Goal: Task Accomplishment & Management: Manage account settings

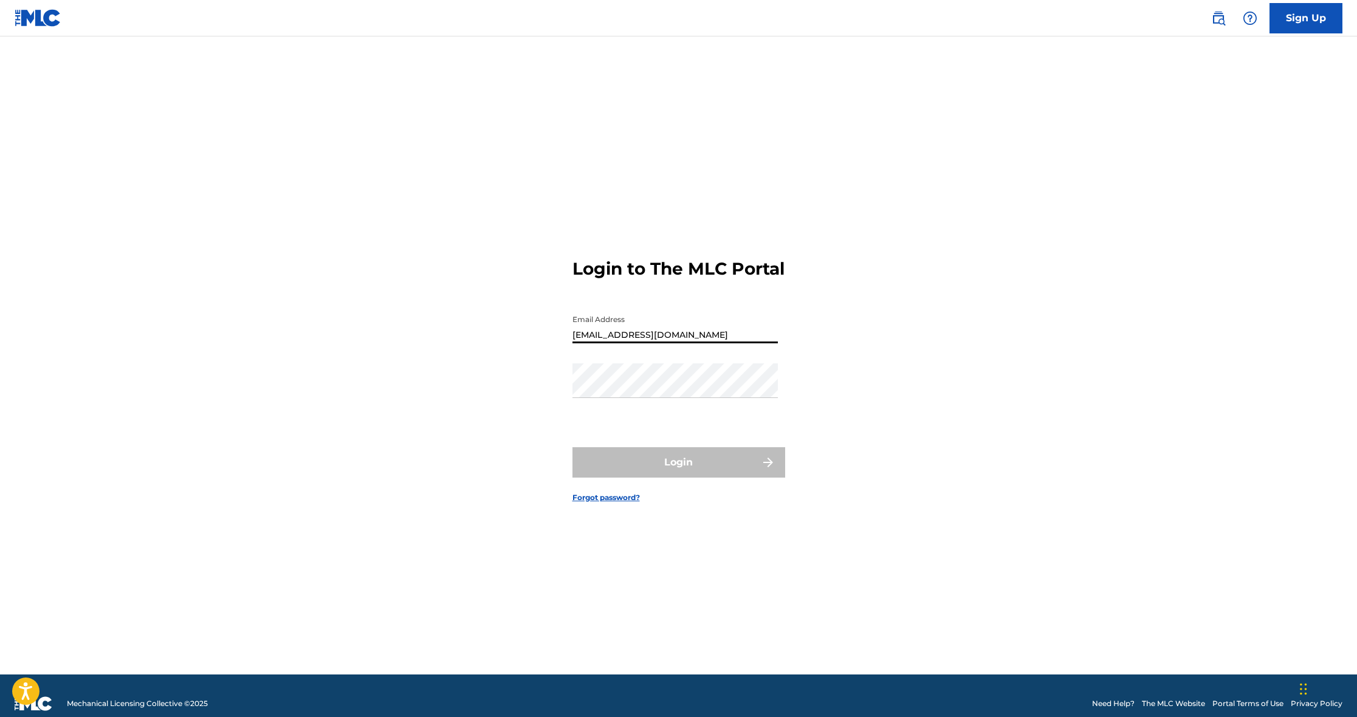
type input "[EMAIL_ADDRESS][DOMAIN_NAME]"
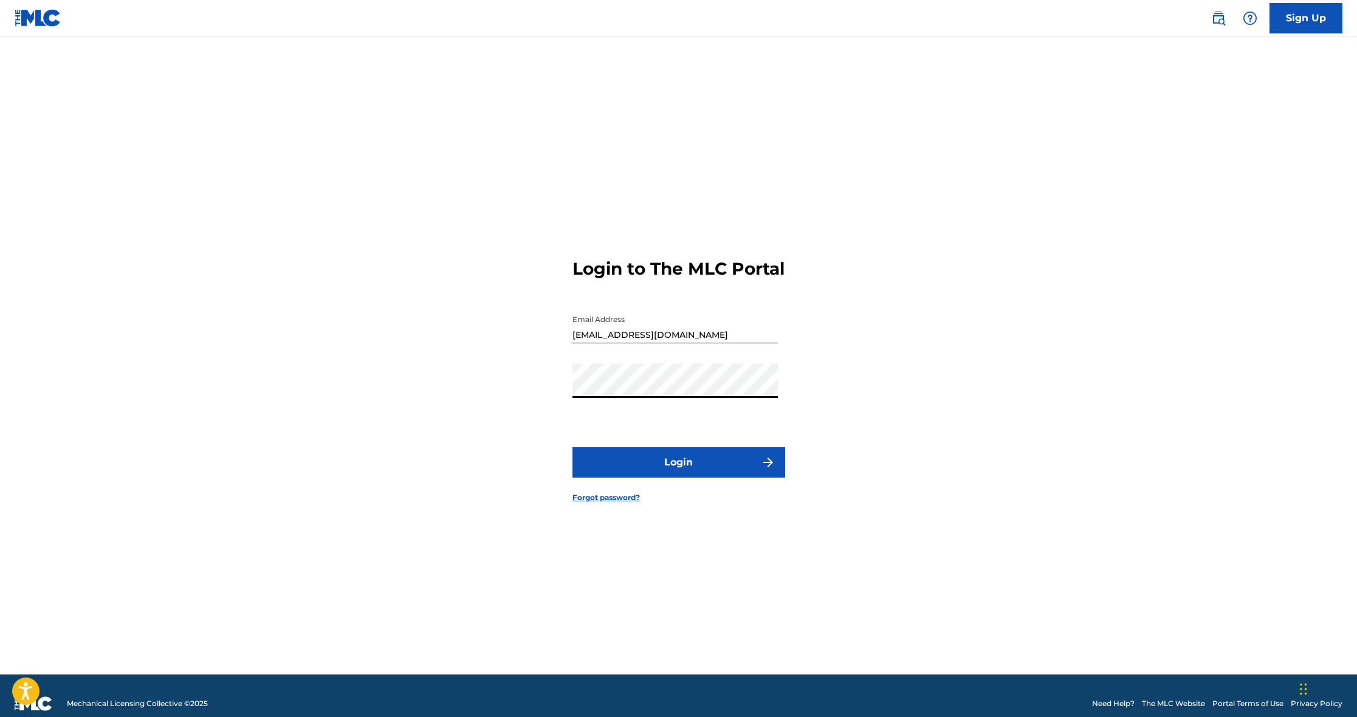
click at [665, 489] on form "Login to The MLC Portal Email Address youngstawayzproductions@gmail.com Passwor…" at bounding box center [678, 371] width 213 height 608
click at [673, 478] on button "Login" at bounding box center [678, 462] width 213 height 30
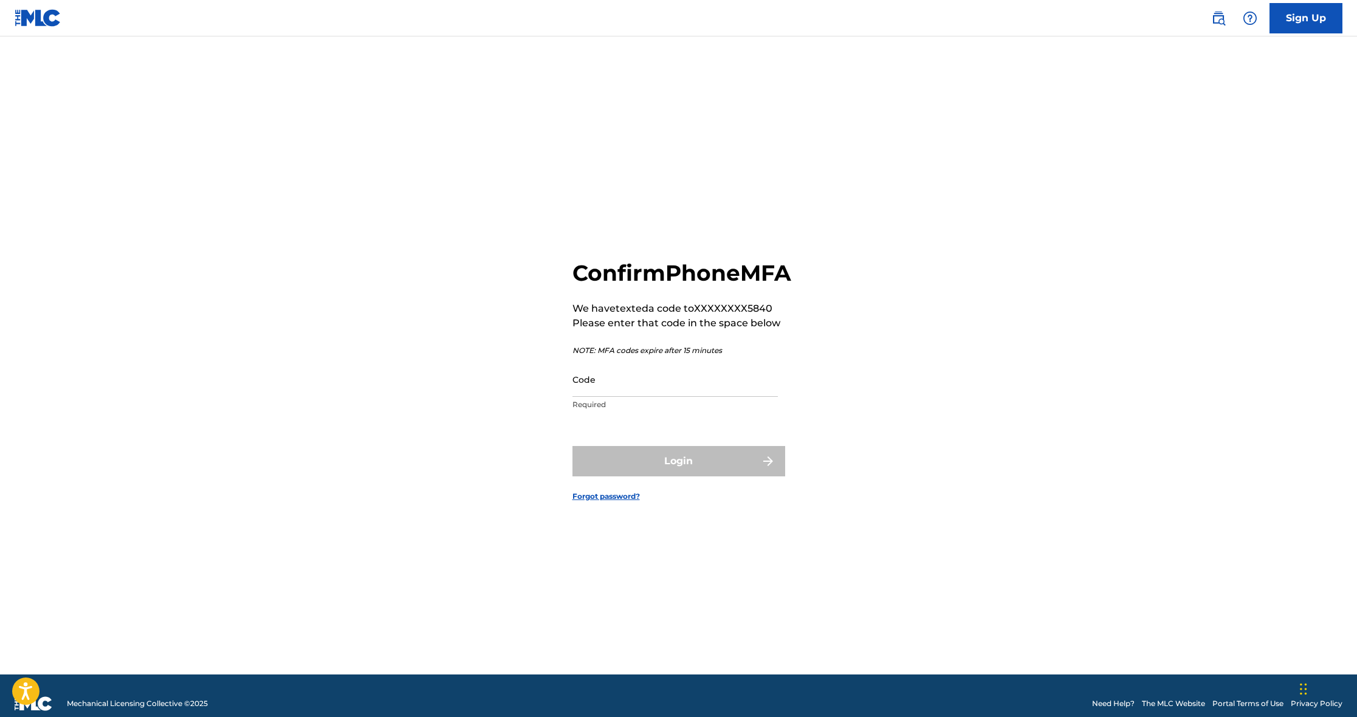
click at [680, 397] on input "Code" at bounding box center [674, 379] width 205 height 35
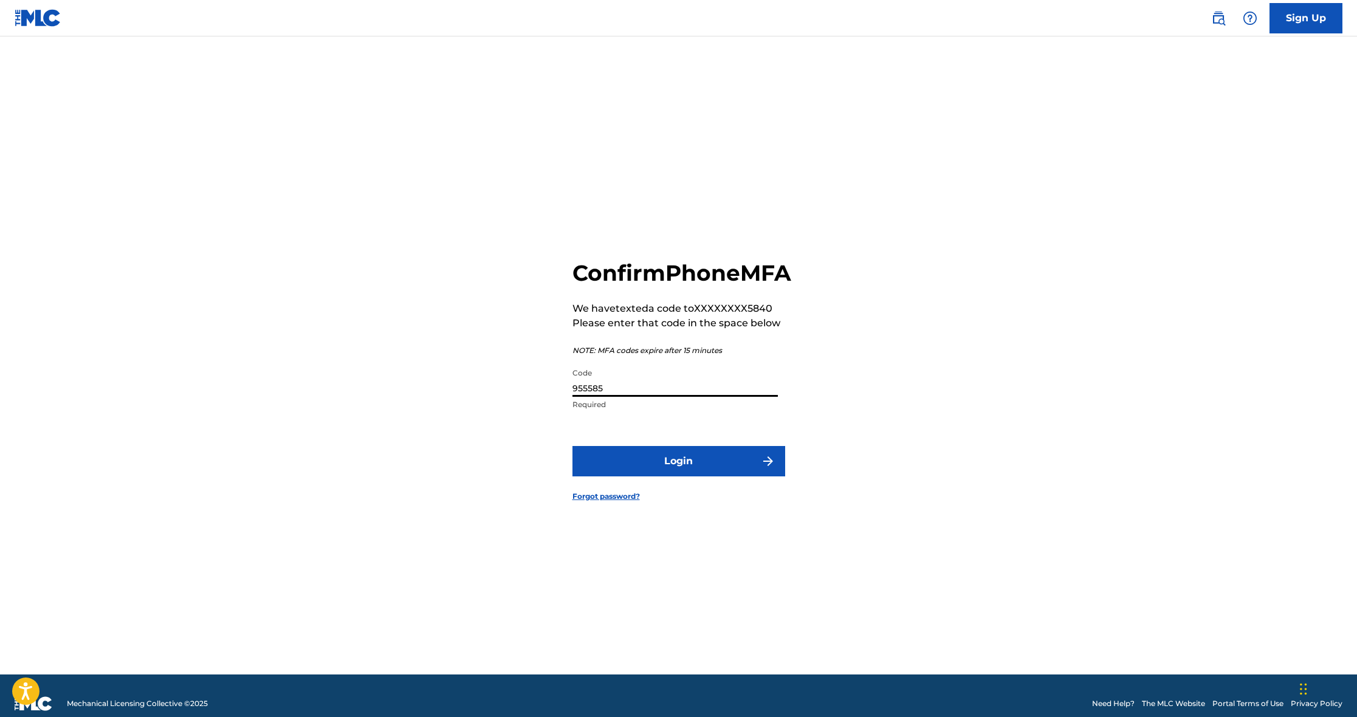
type input "955585"
click at [715, 470] on button "Login" at bounding box center [678, 461] width 213 height 30
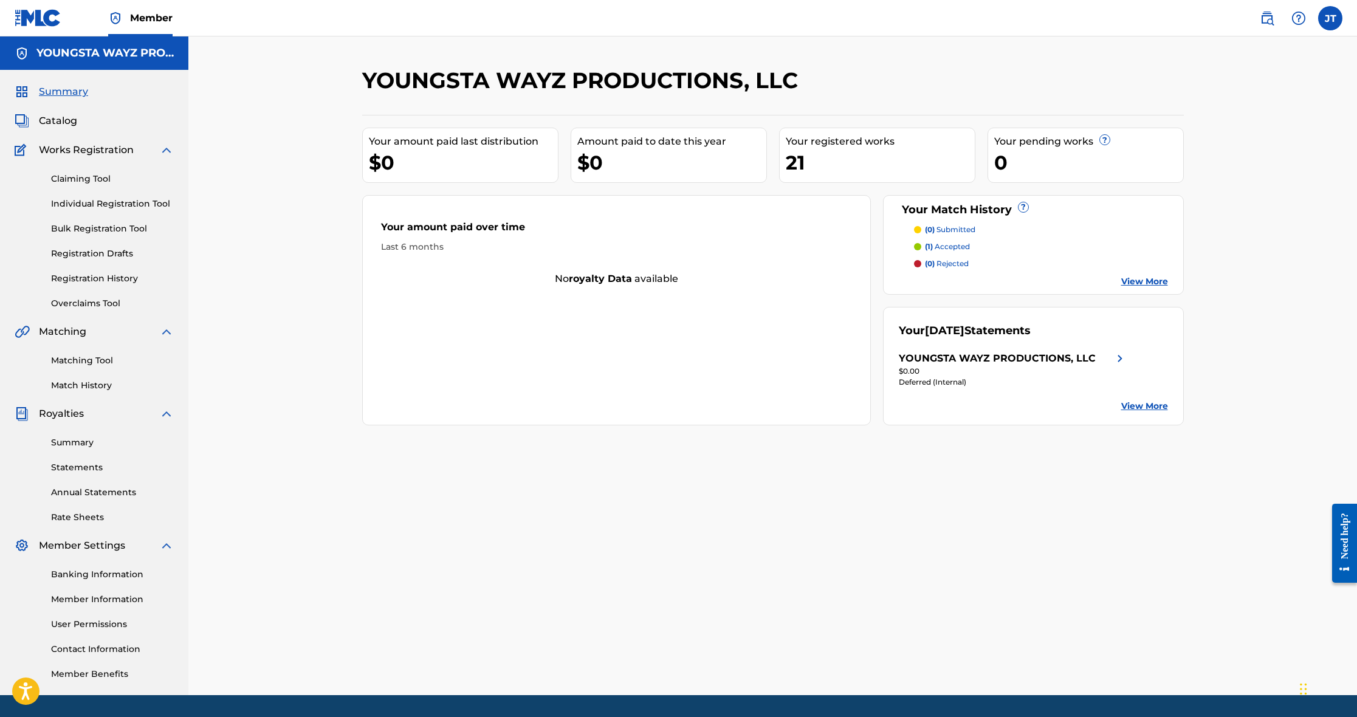
click at [93, 359] on link "Matching Tool" at bounding box center [112, 360] width 123 height 13
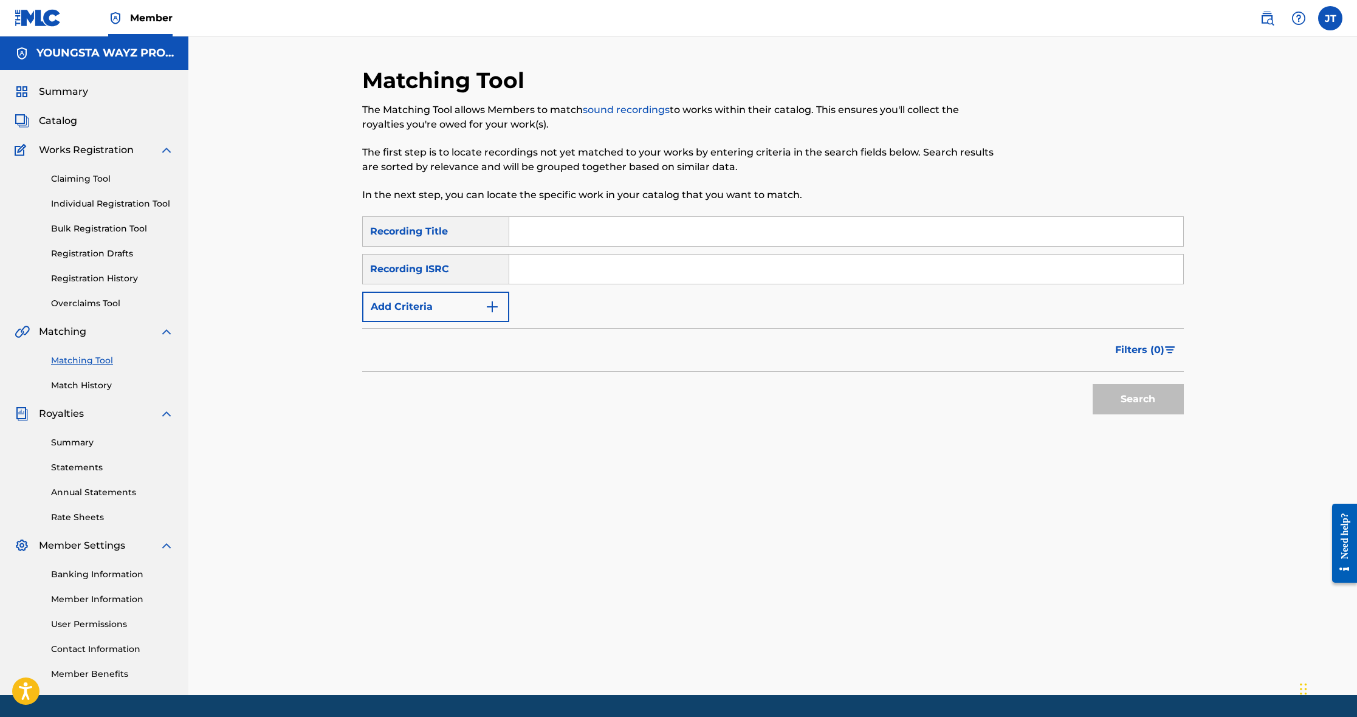
click at [492, 305] on img "Search Form" at bounding box center [492, 307] width 15 height 15
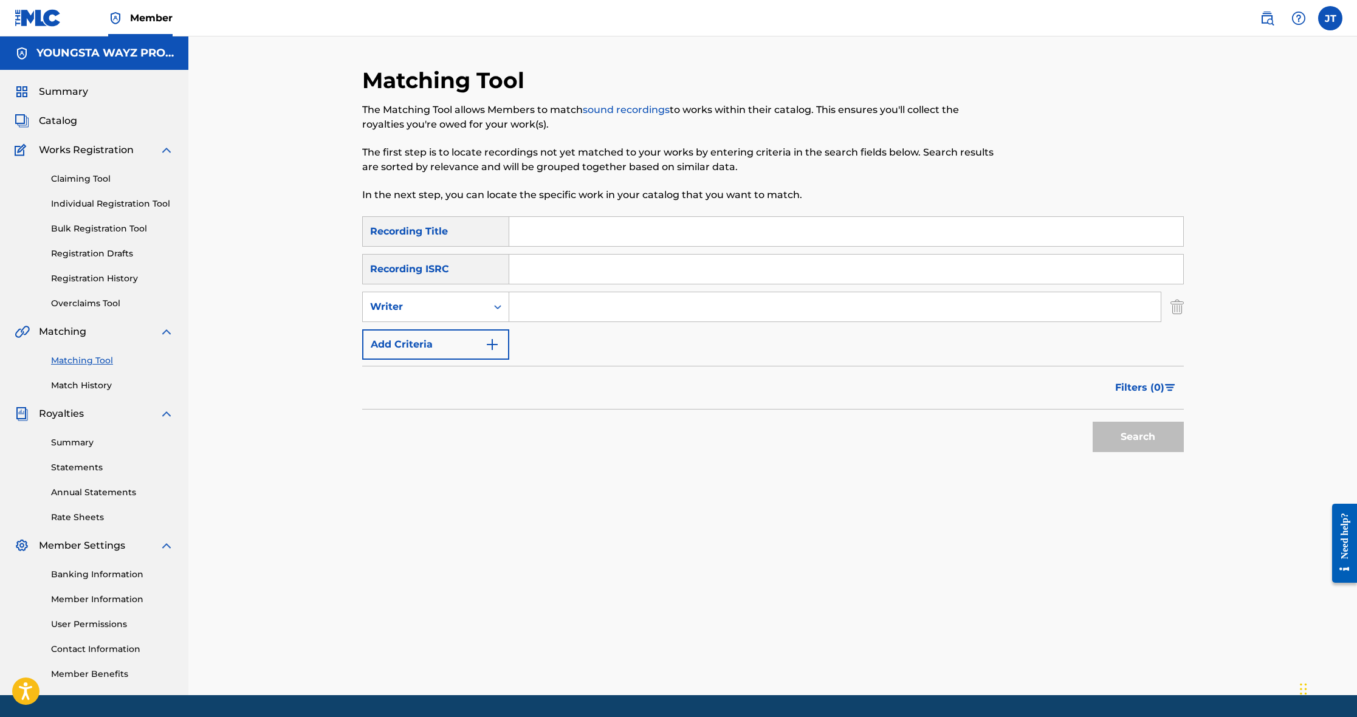
click at [544, 307] on input "Search Form" at bounding box center [834, 306] width 651 height 29
click at [1125, 430] on button "Search" at bounding box center [1138, 437] width 91 height 30
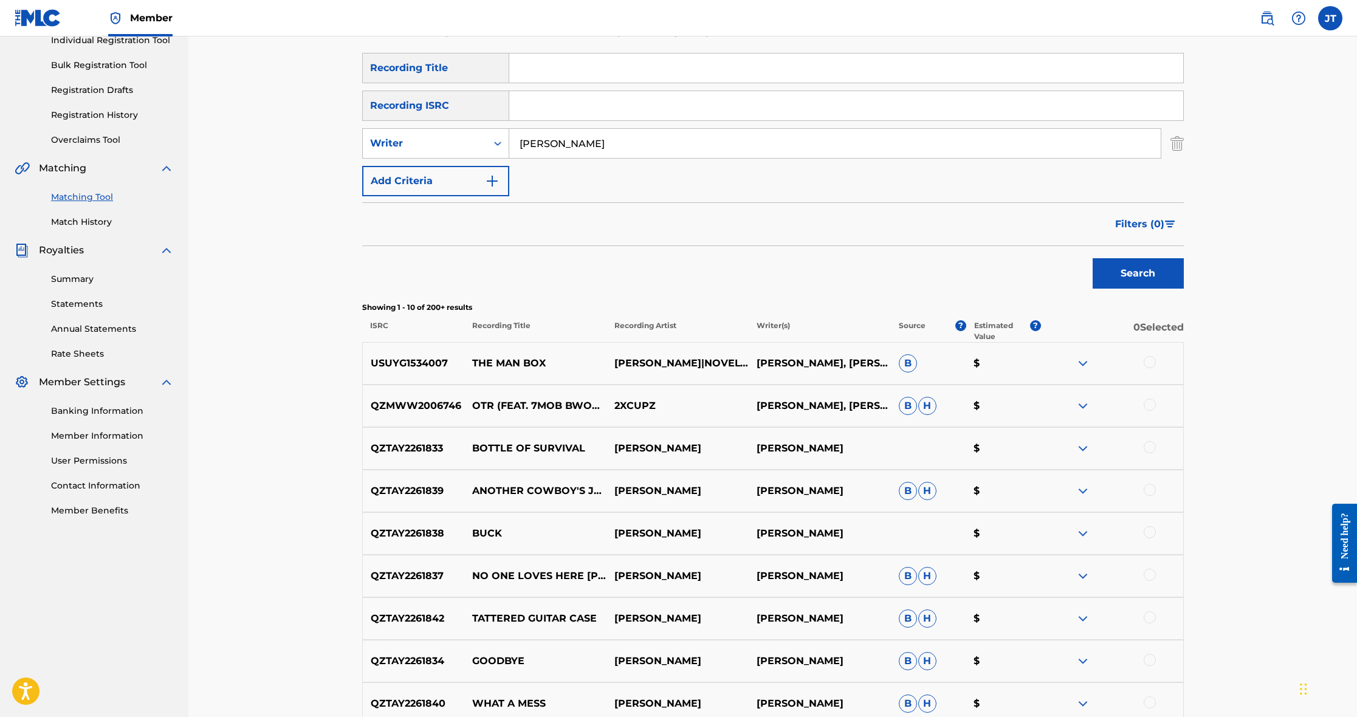
scroll to position [167, 0]
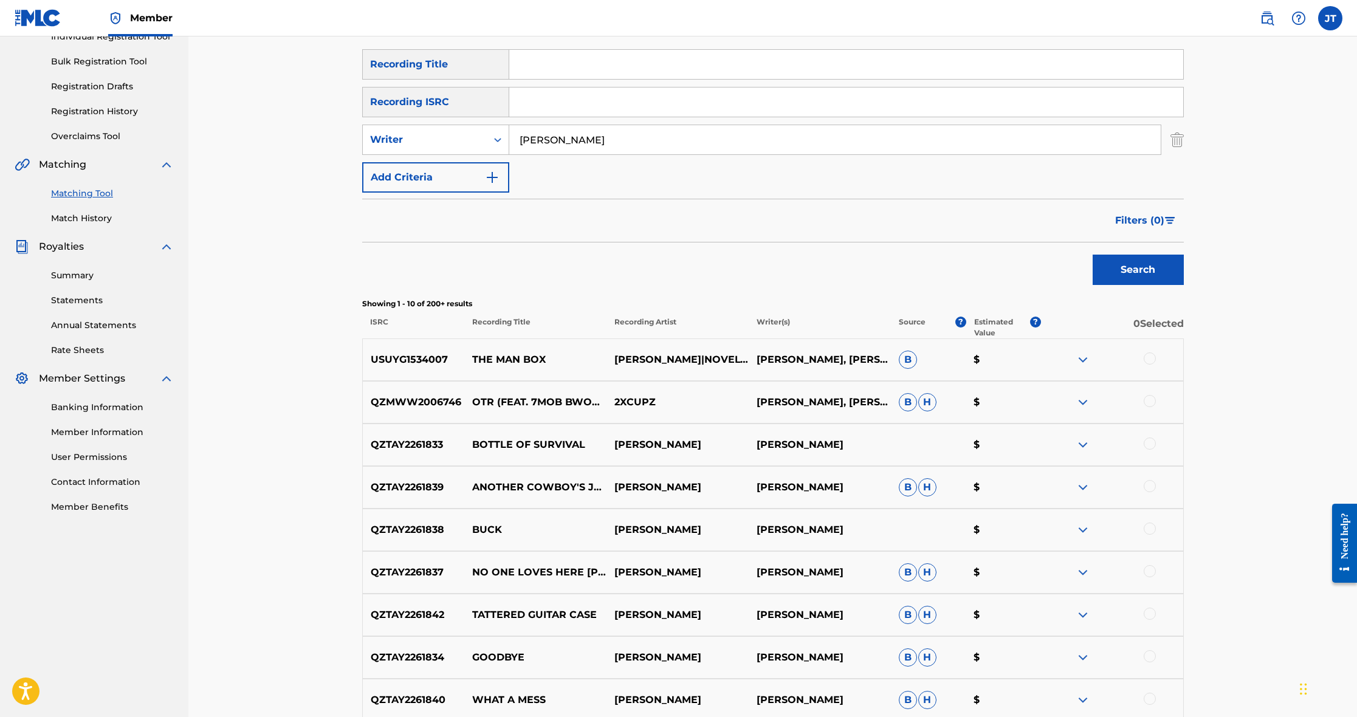
click at [1083, 444] on img at bounding box center [1083, 445] width 15 height 15
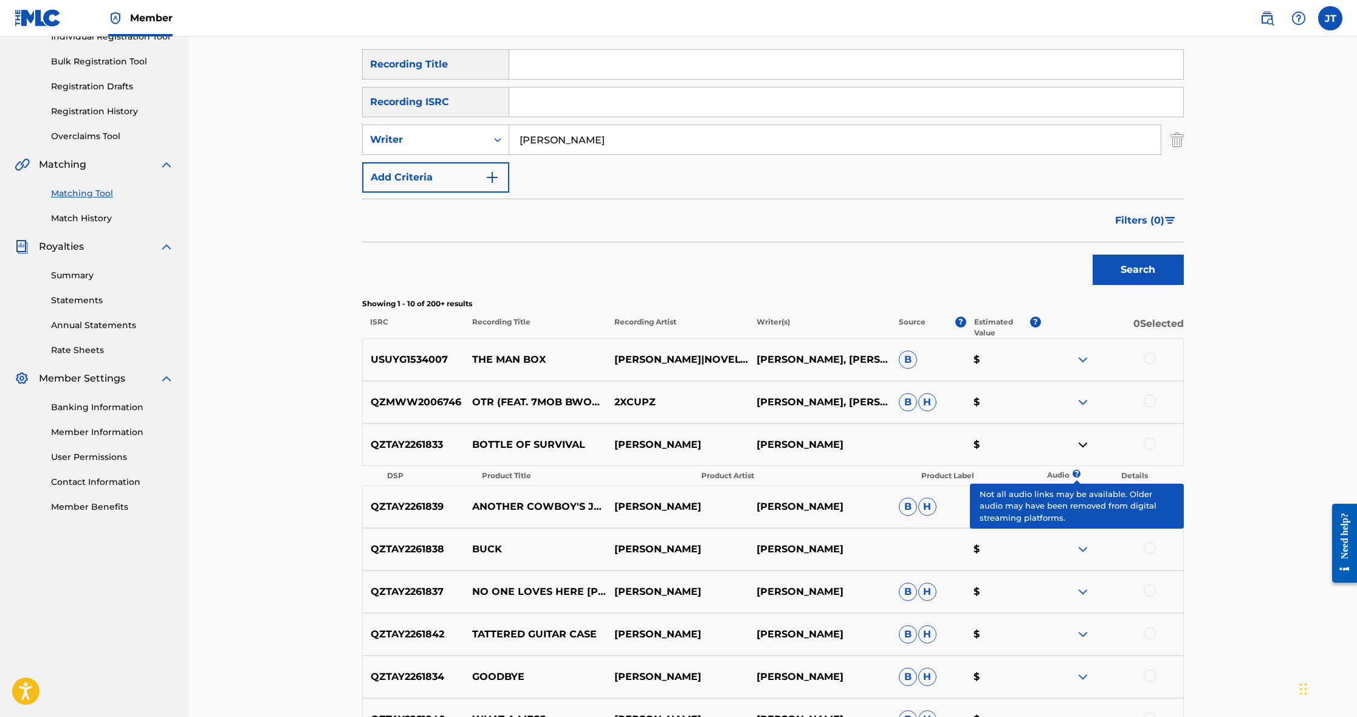
click at [1077, 476] on span "?" at bounding box center [1076, 474] width 1 height 8
click at [1079, 507] on img at bounding box center [1083, 507] width 15 height 15
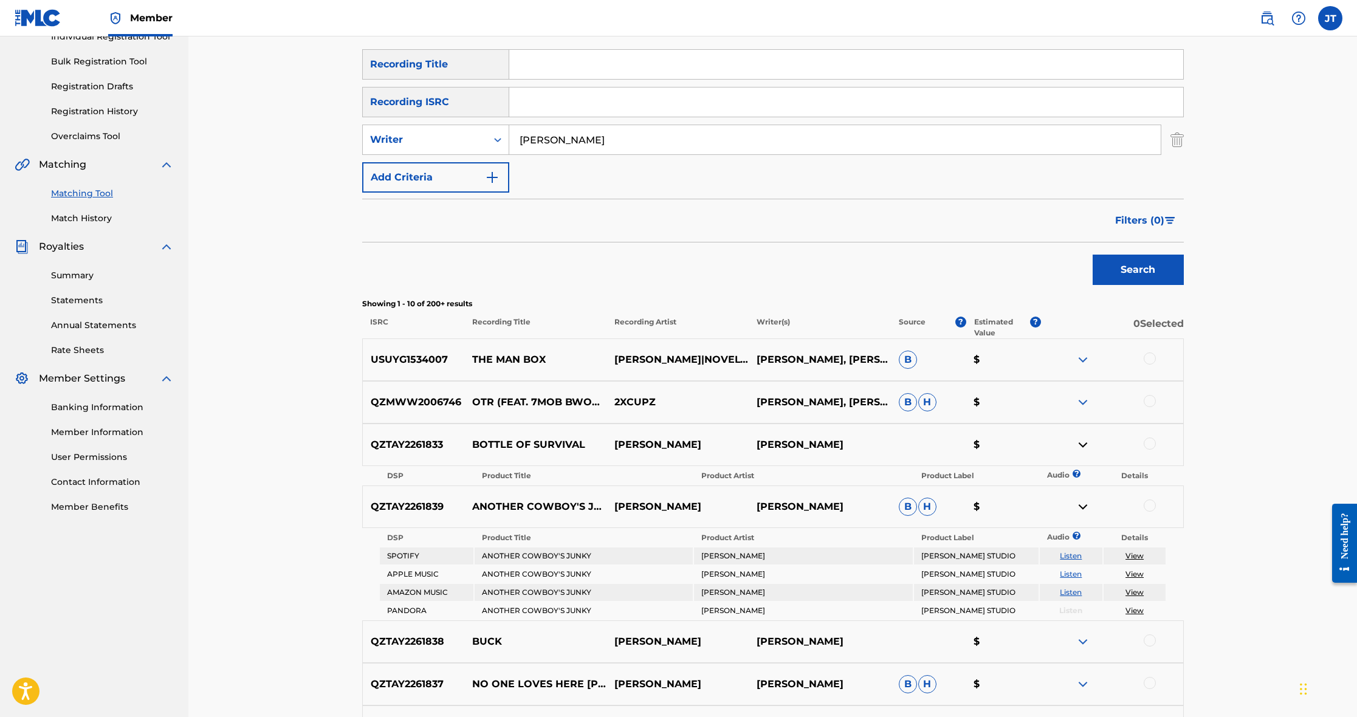
click at [1138, 555] on link "View" at bounding box center [1135, 555] width 18 height 9
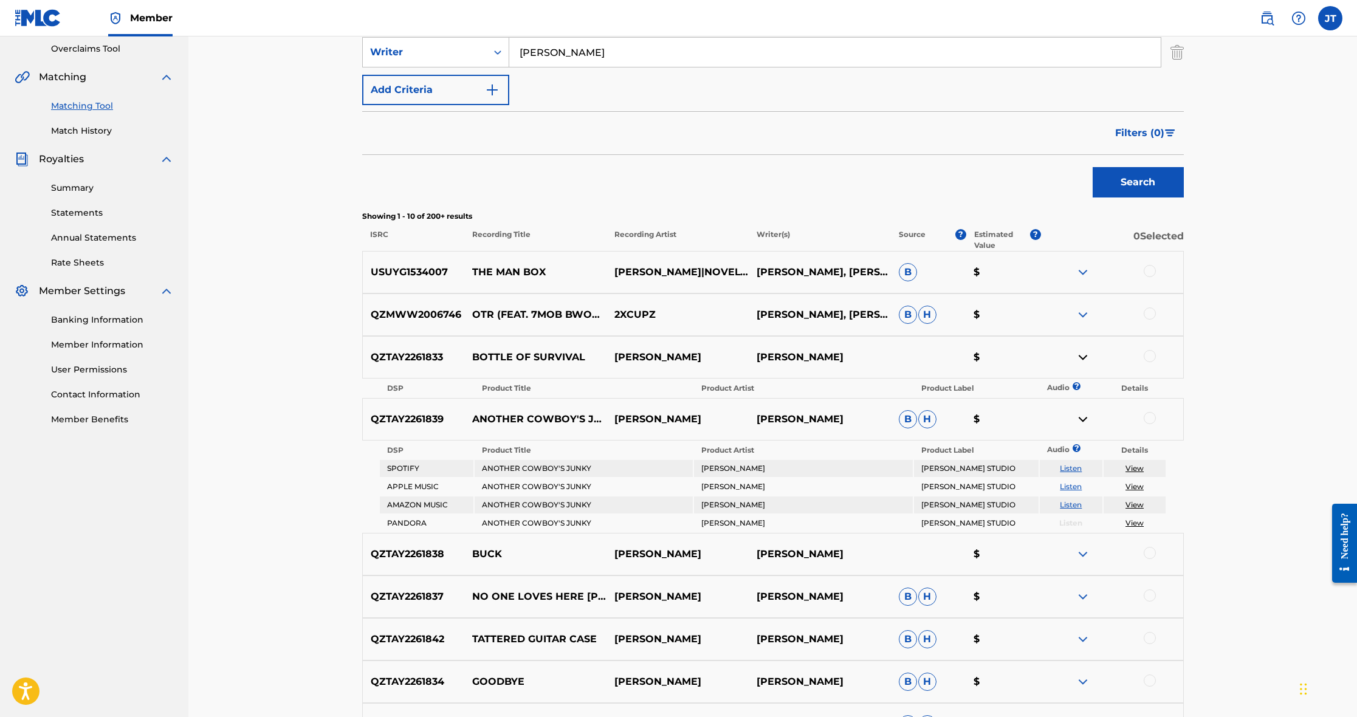
scroll to position [255, 0]
click at [1076, 551] on img at bounding box center [1083, 553] width 15 height 15
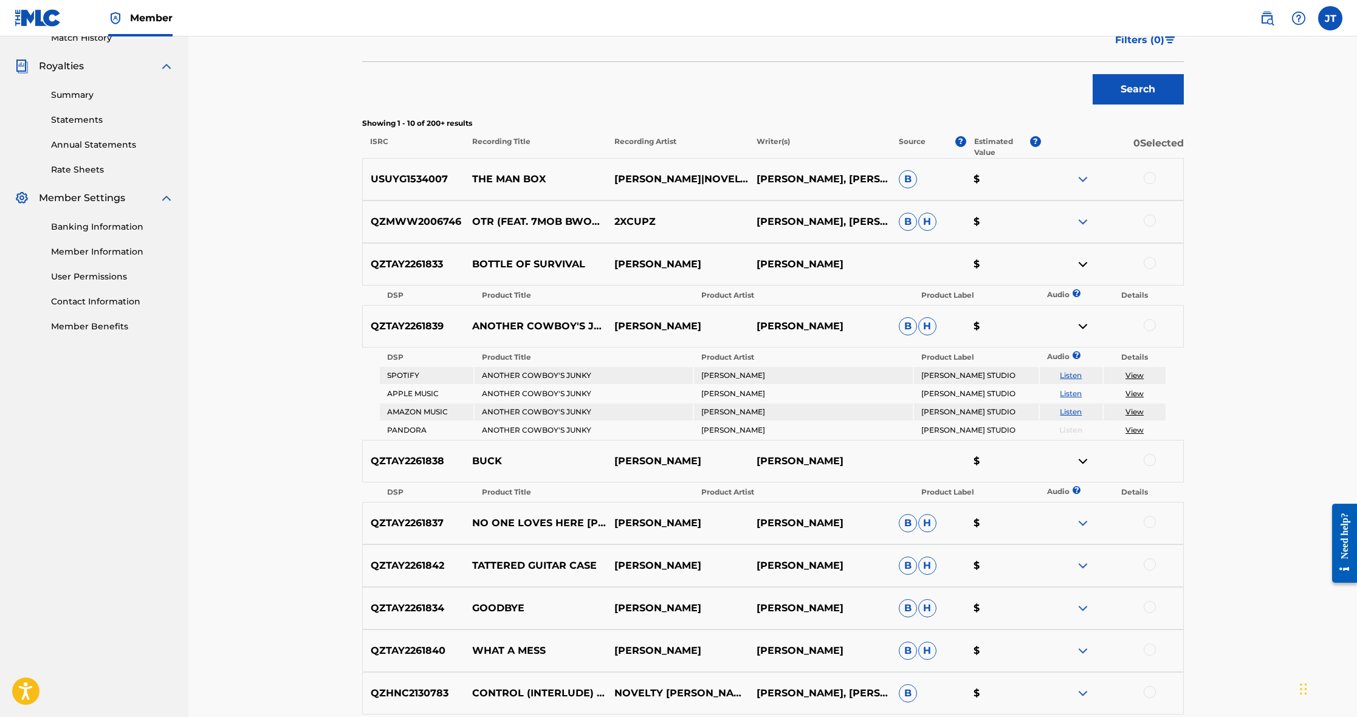
scroll to position [349, 0]
click at [1081, 524] on img at bounding box center [1083, 521] width 15 height 15
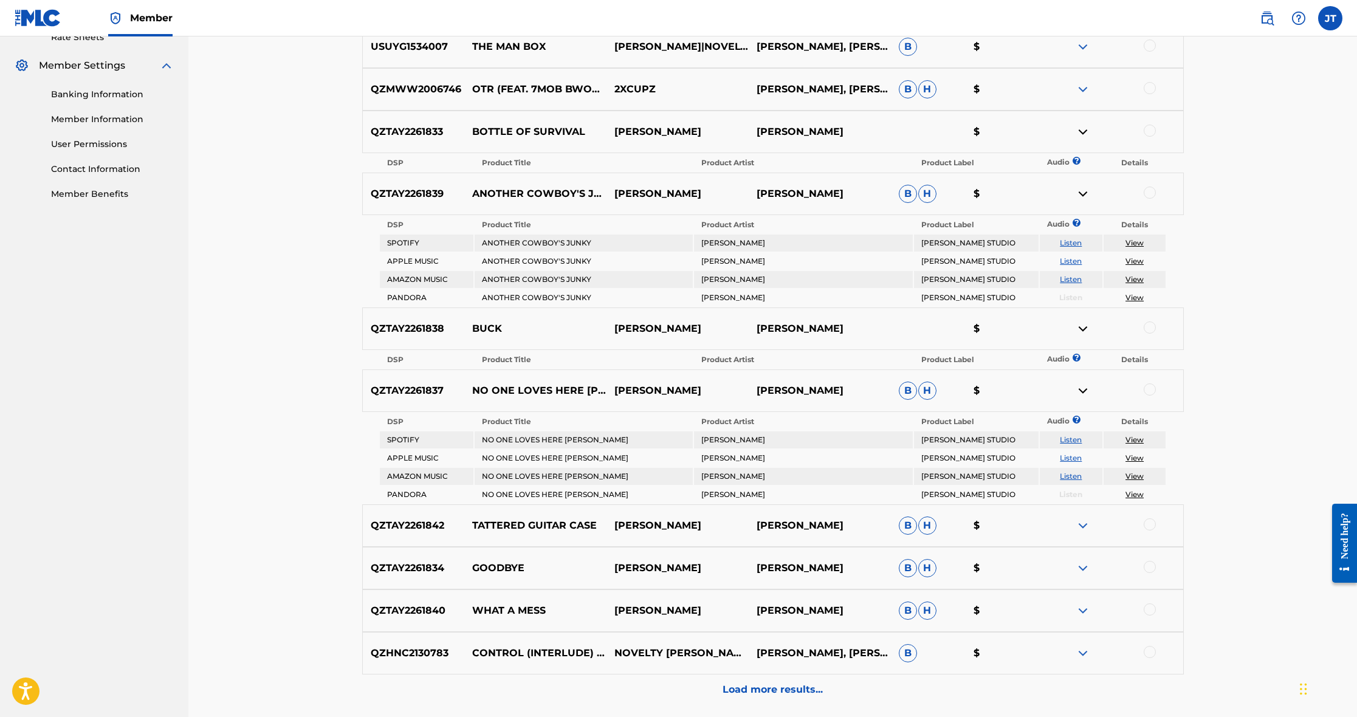
scroll to position [489, 0]
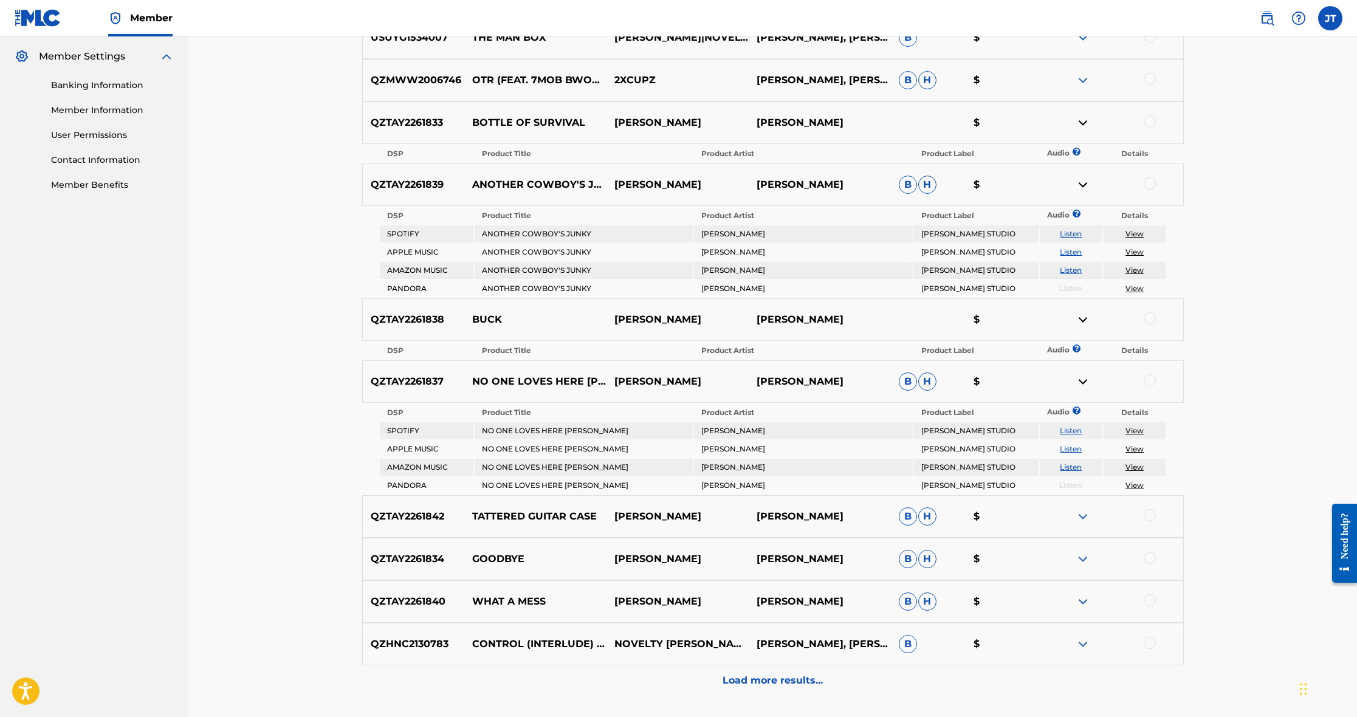
click at [1084, 517] on img at bounding box center [1083, 516] width 15 height 15
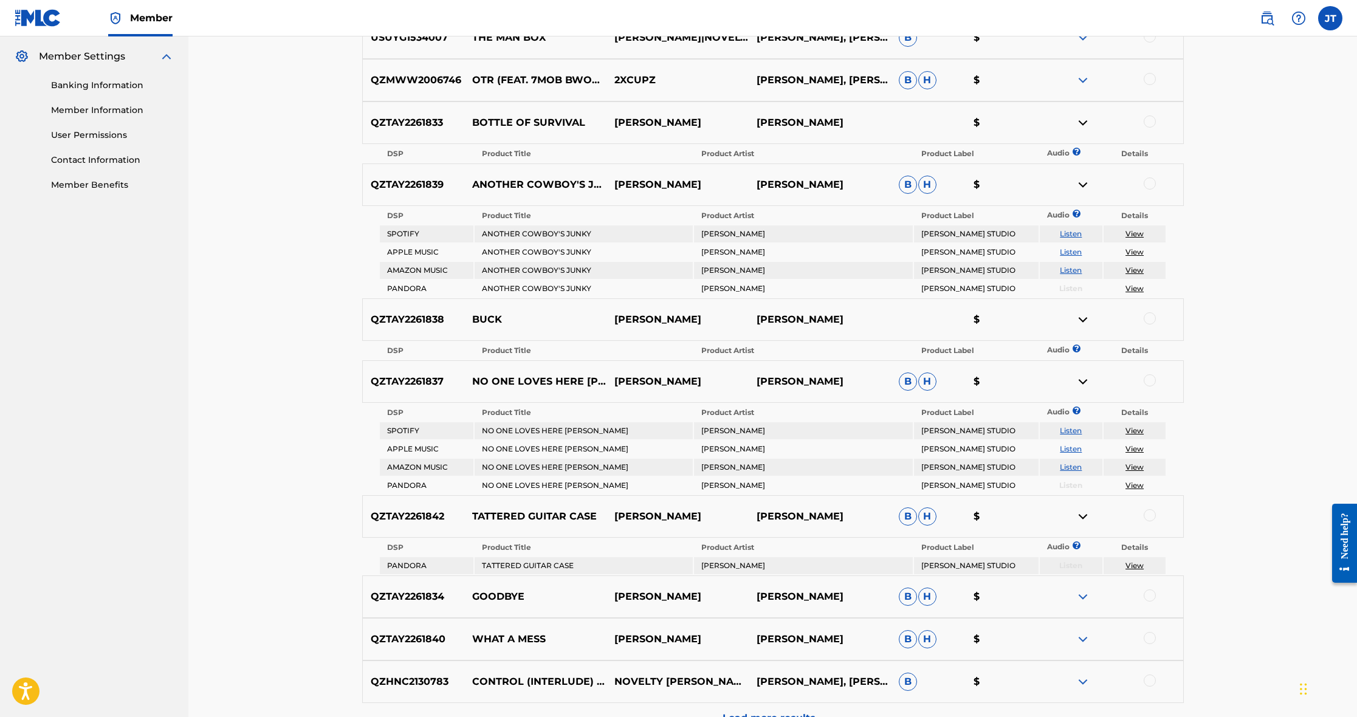
click at [1133, 565] on link "View" at bounding box center [1135, 565] width 18 height 9
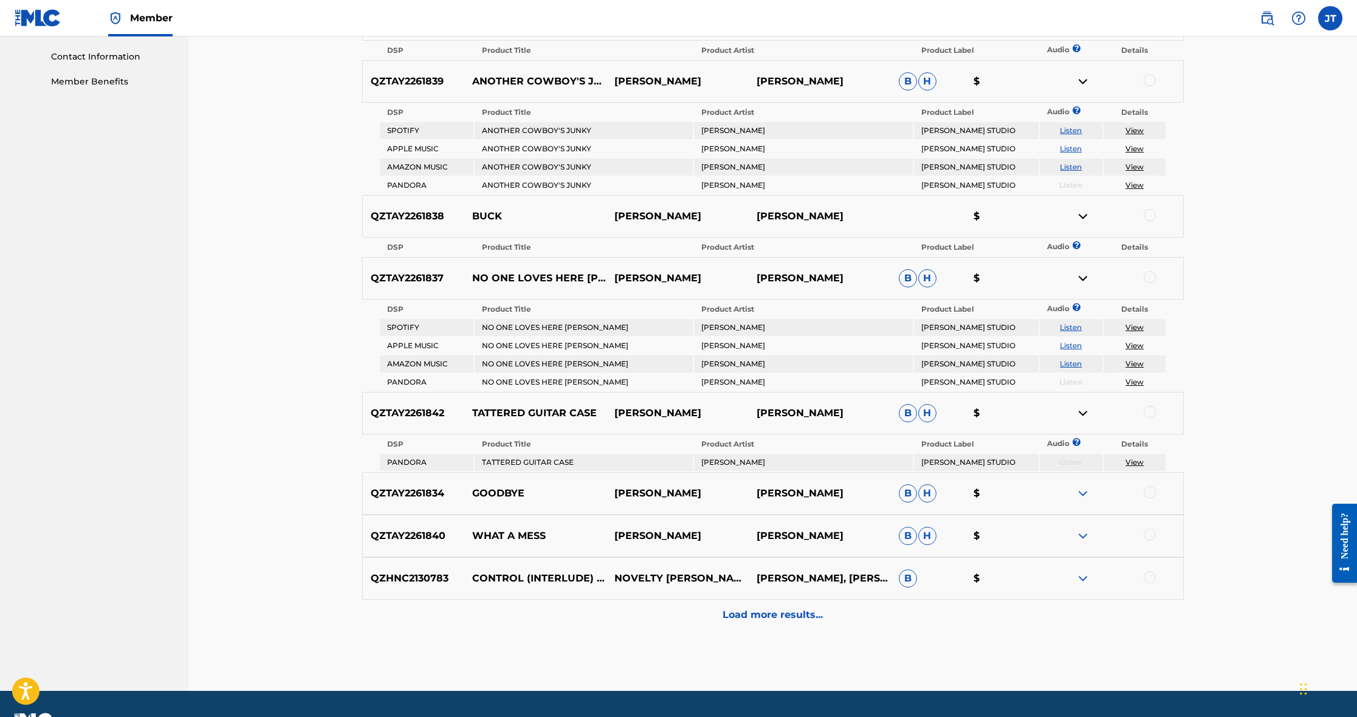
scroll to position [596, 0]
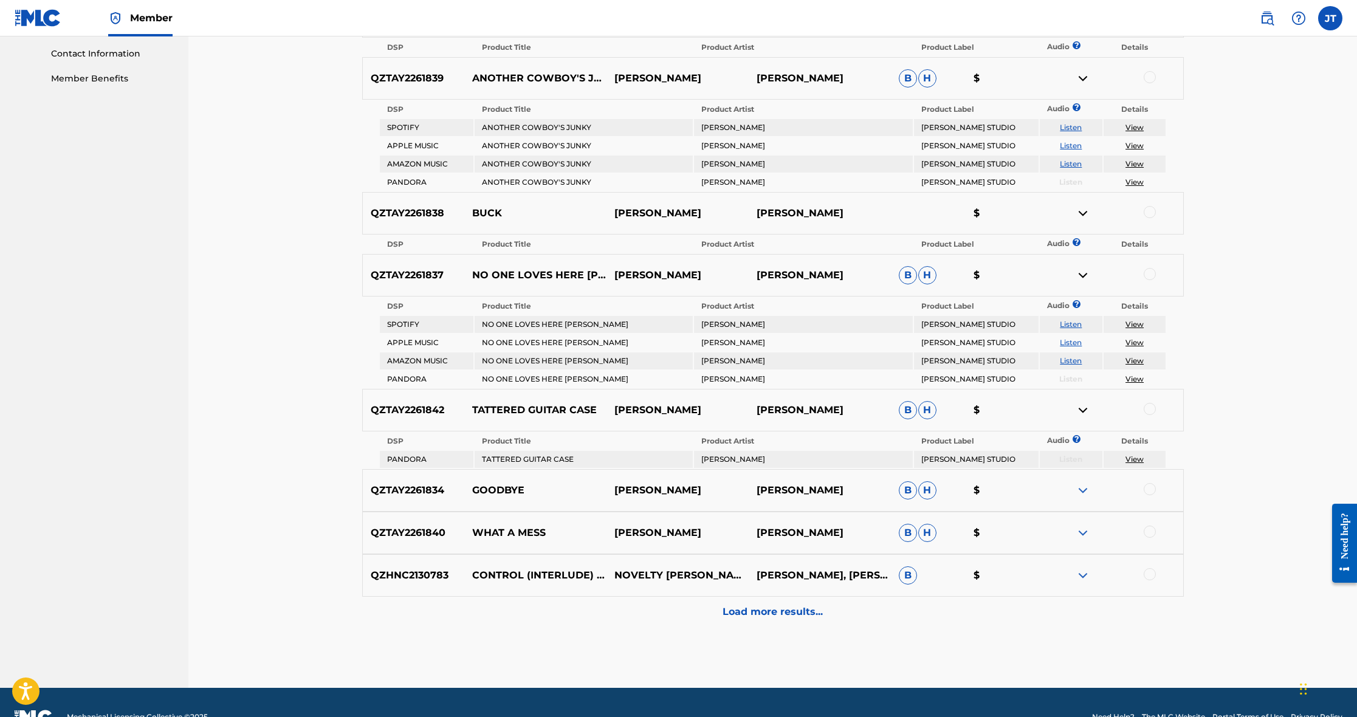
click at [1084, 492] on img at bounding box center [1083, 490] width 15 height 15
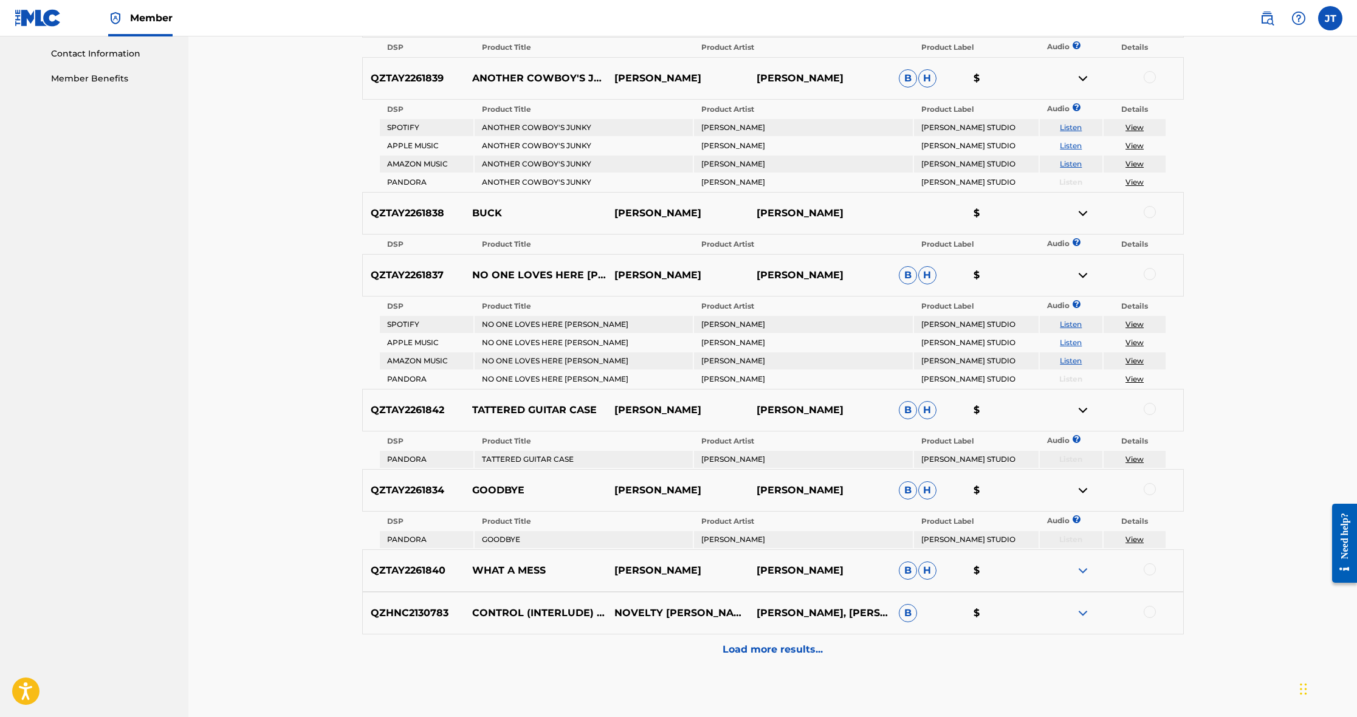
click at [1140, 540] on link "View" at bounding box center [1135, 539] width 18 height 9
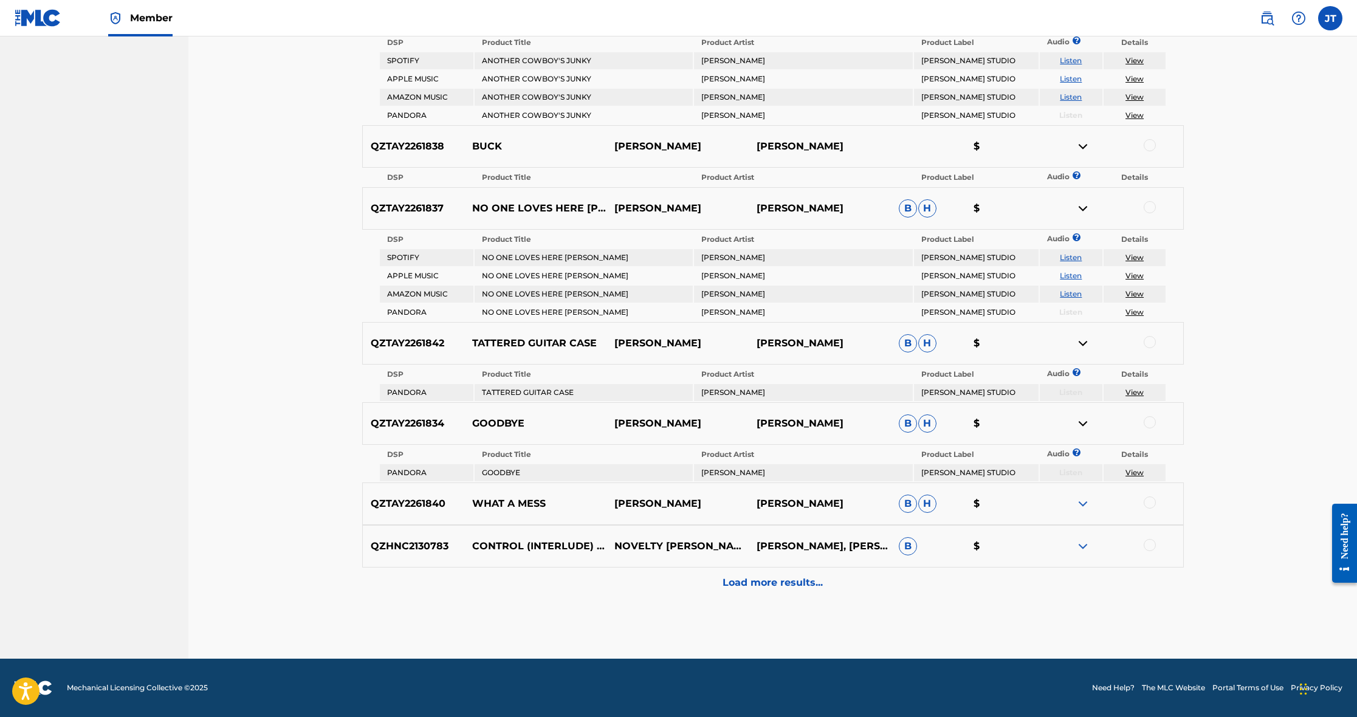
scroll to position [662, 0]
click at [820, 585] on p "Load more results..." at bounding box center [773, 583] width 100 height 15
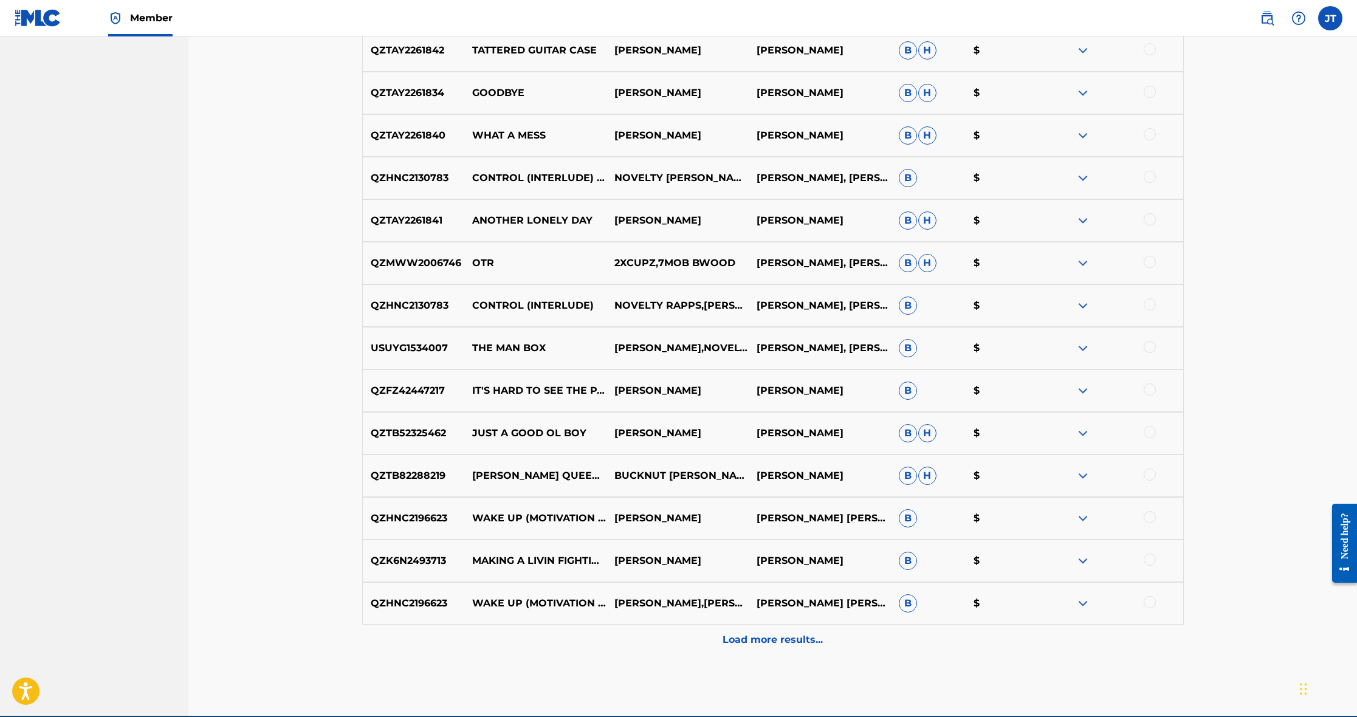
scroll to position [732, 0]
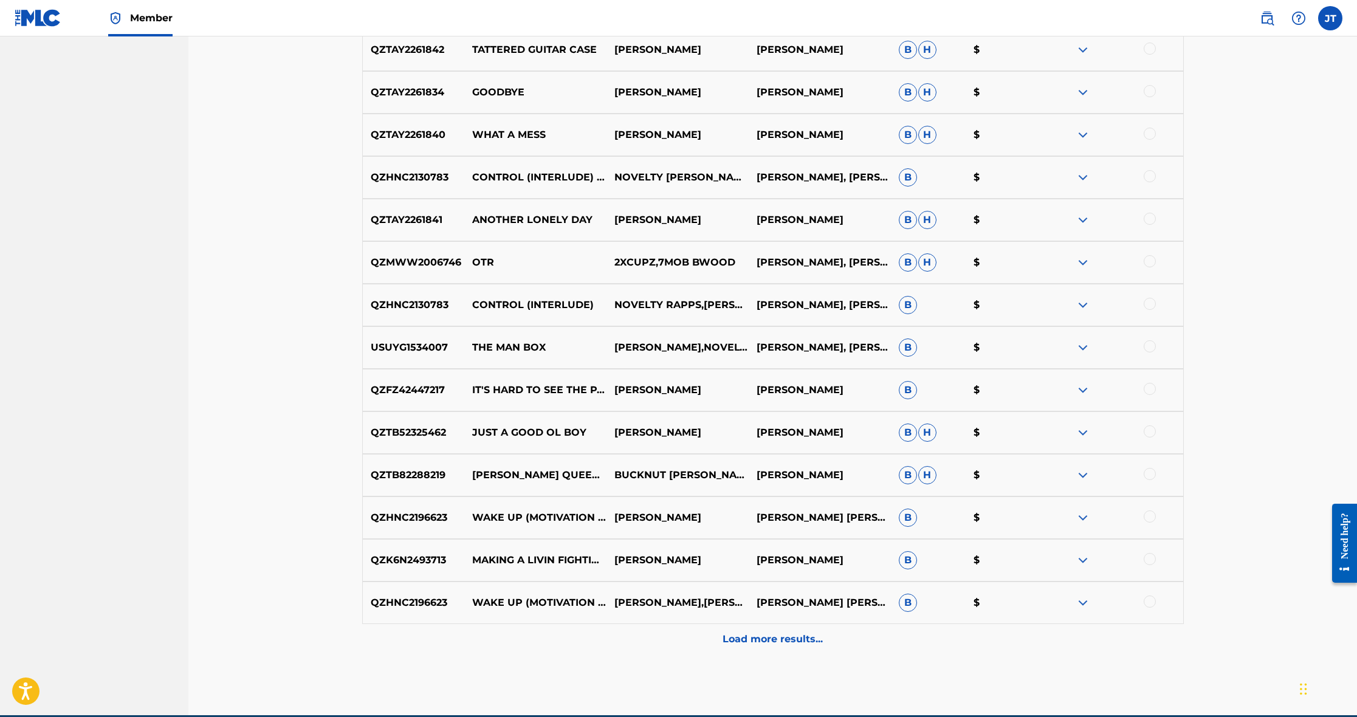
click at [1085, 475] on img at bounding box center [1083, 475] width 15 height 15
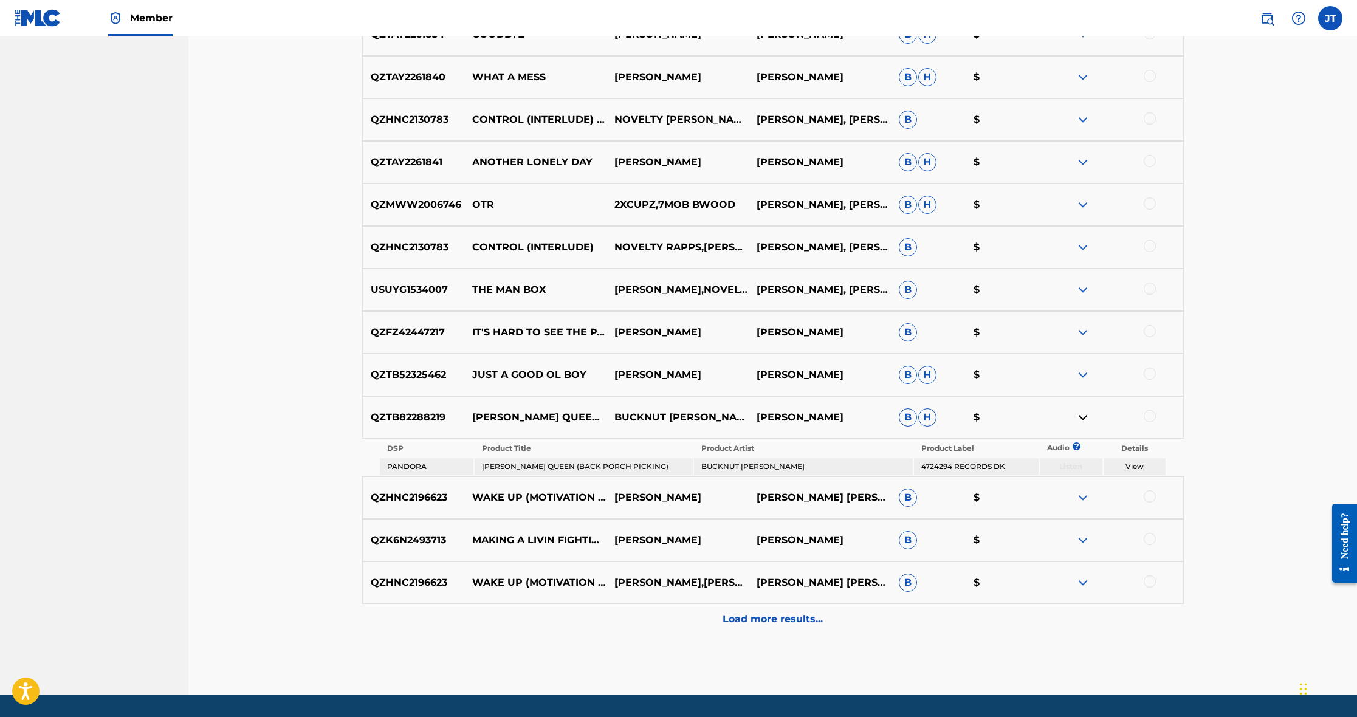
scroll to position [796, 0]
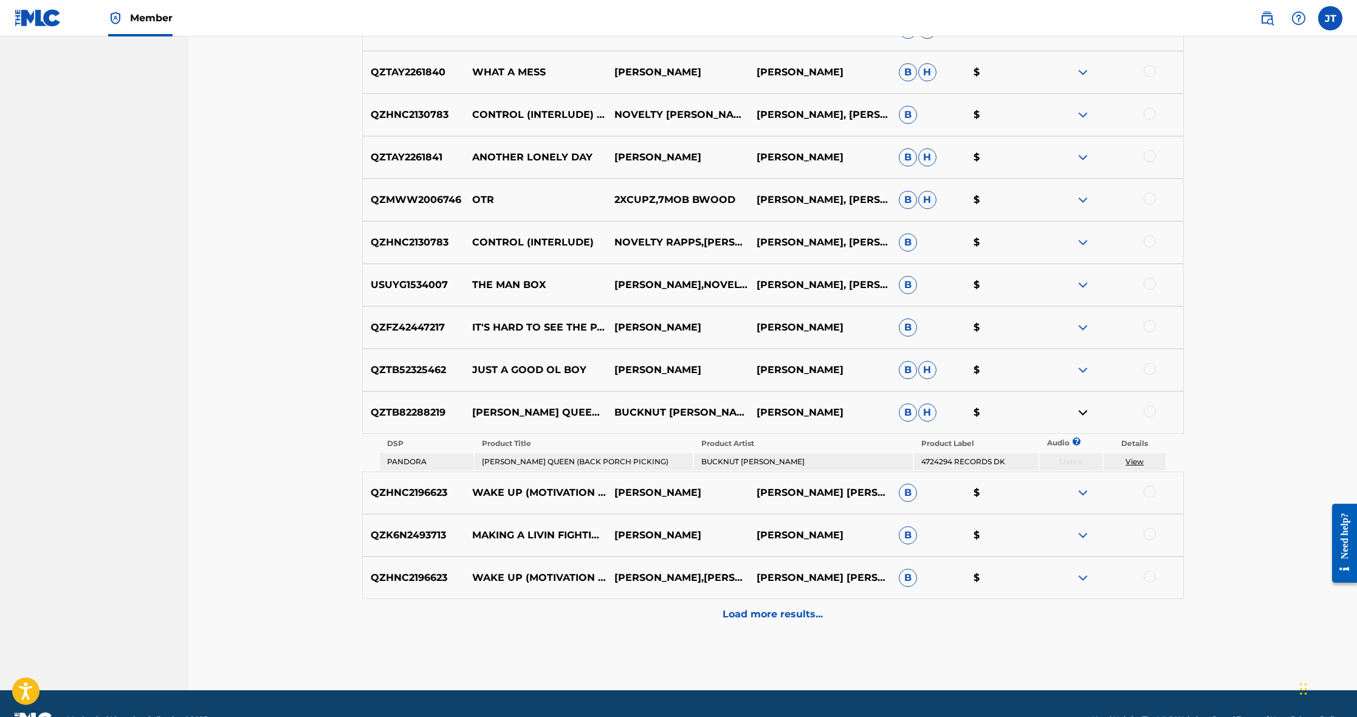
click at [1087, 533] on img at bounding box center [1083, 535] width 15 height 15
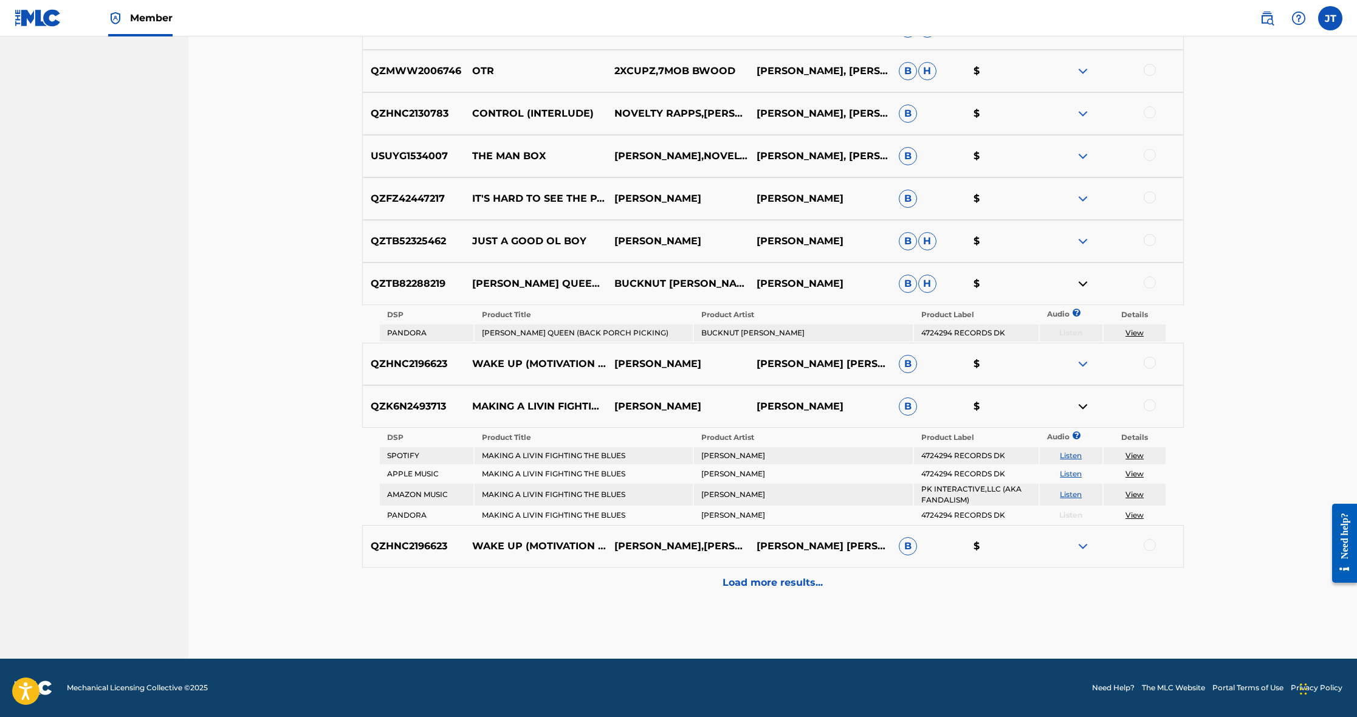
scroll to position [924, 0]
click at [1142, 493] on link "View" at bounding box center [1135, 494] width 18 height 9
click at [777, 579] on p "Load more results..." at bounding box center [773, 583] width 100 height 15
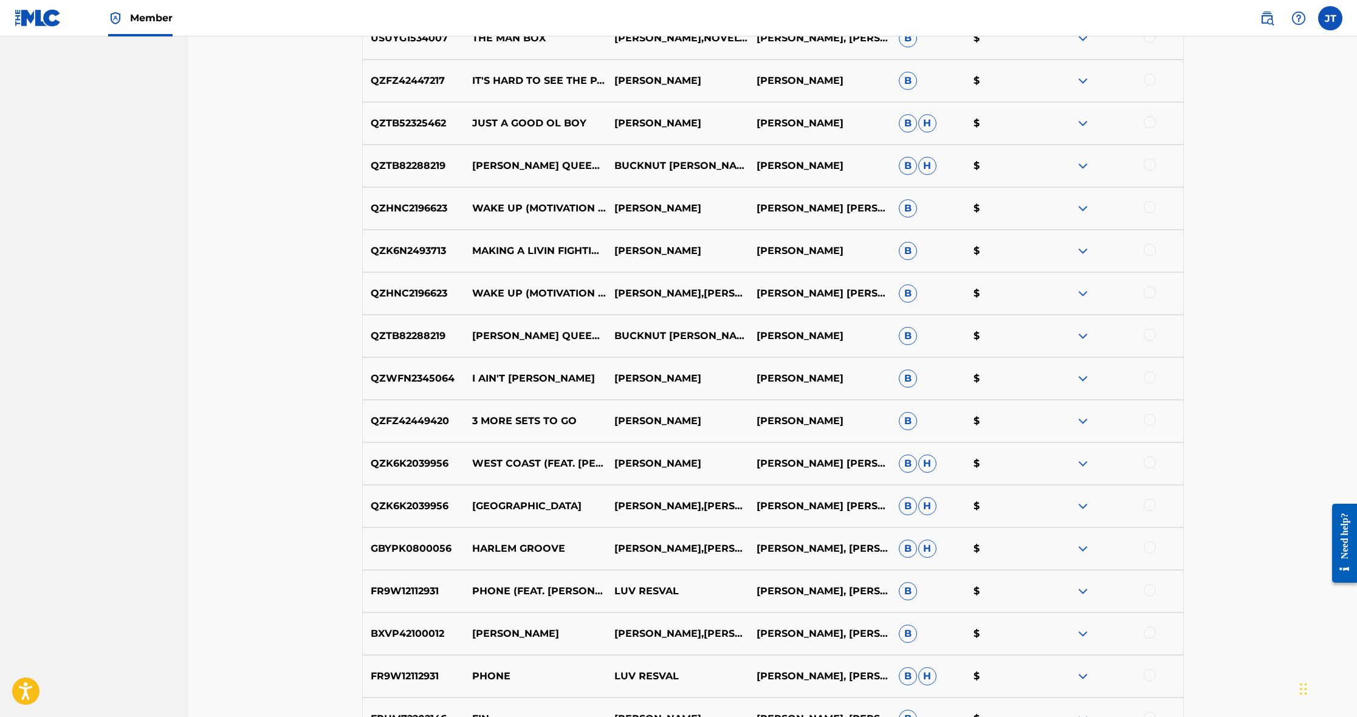
scroll to position [1040, 0]
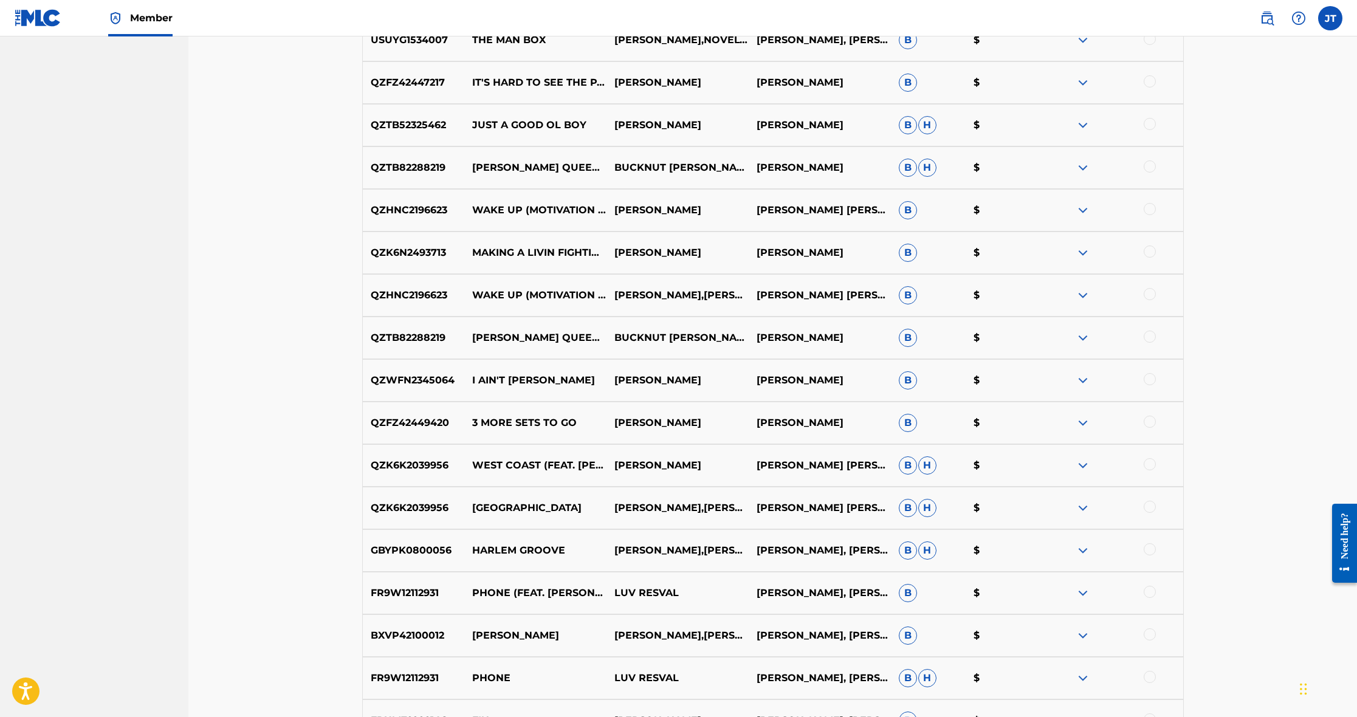
click at [1082, 421] on img at bounding box center [1083, 423] width 15 height 15
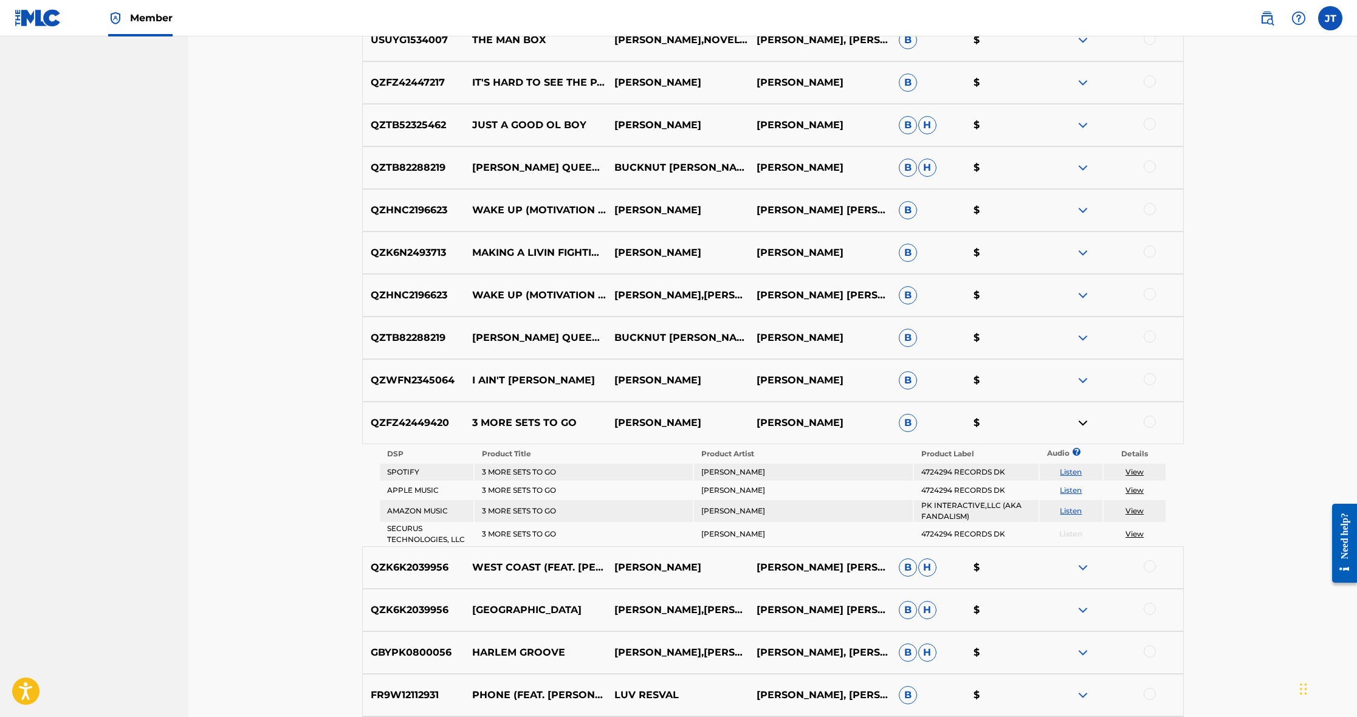
click at [1086, 378] on img at bounding box center [1083, 380] width 15 height 15
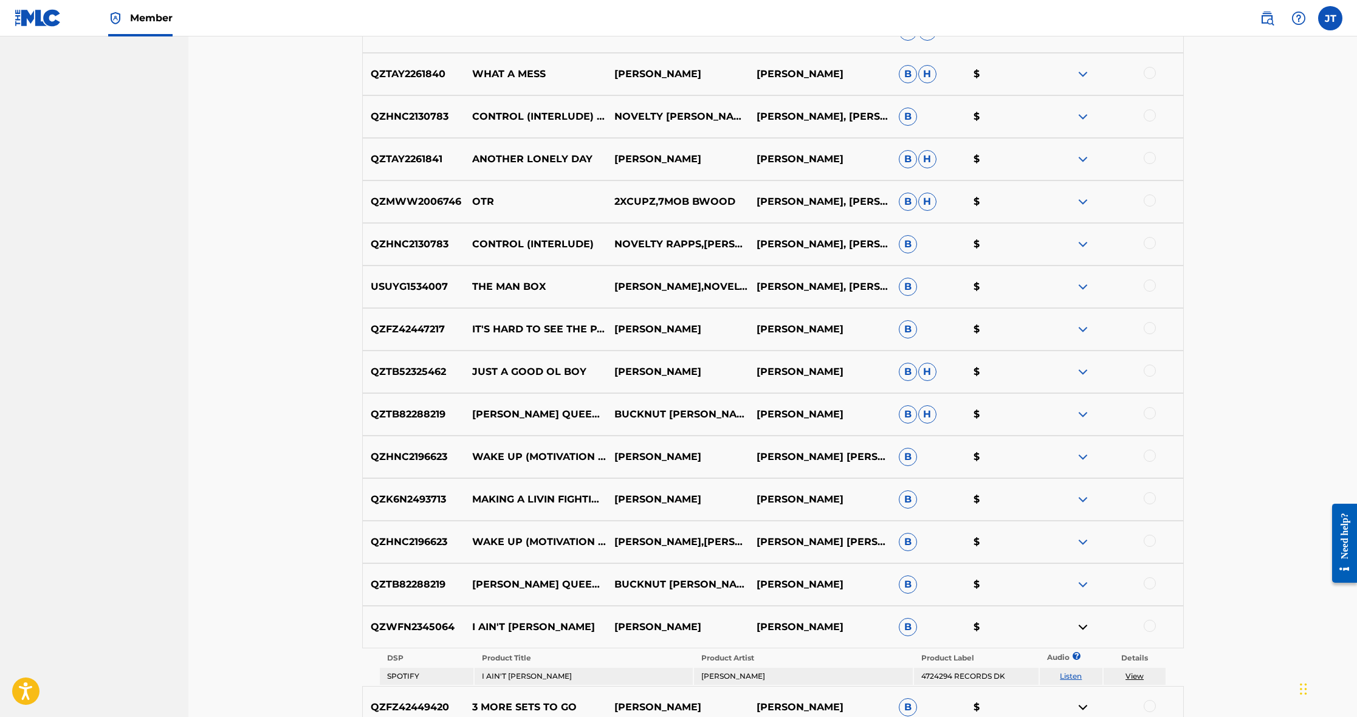
scroll to position [794, 0]
click at [1088, 369] on img at bounding box center [1083, 371] width 15 height 15
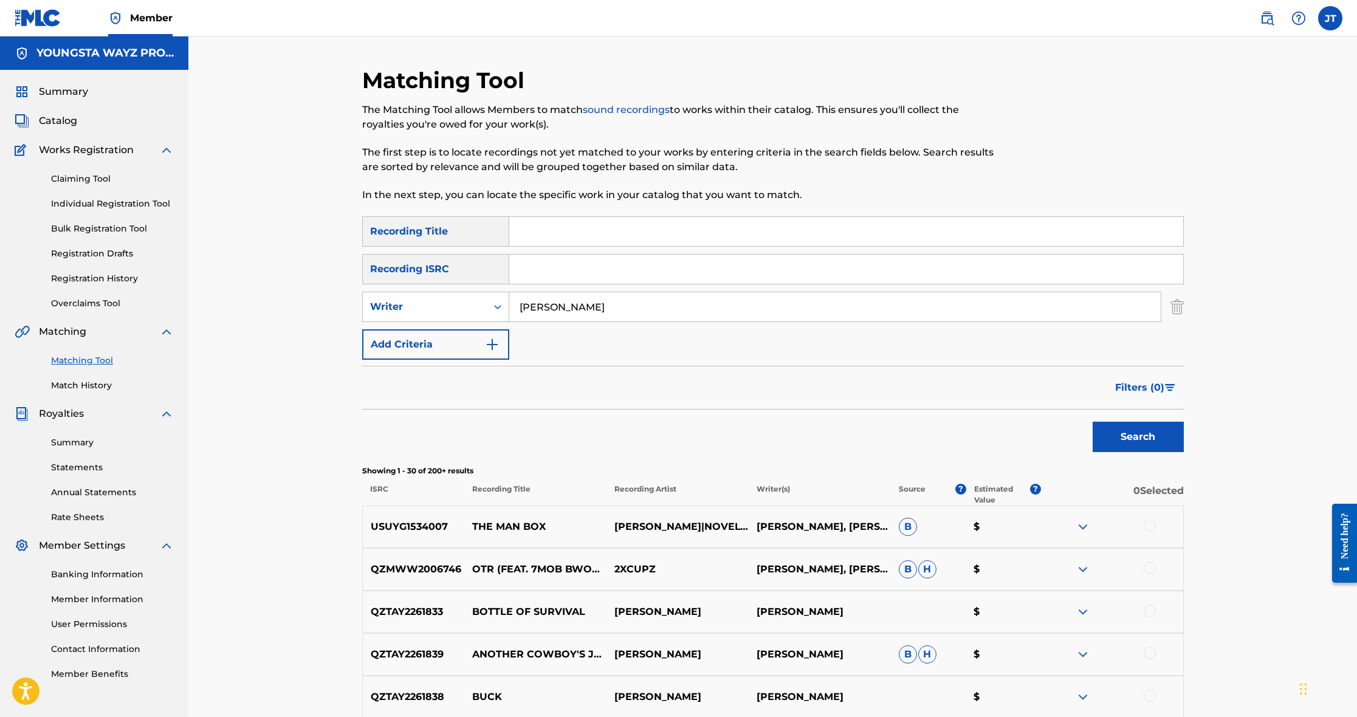
scroll to position [0, 0]
click at [556, 307] on input "Duane Parker" at bounding box center [834, 306] width 651 height 29
type input "Duane h Parker"
click at [1150, 444] on button "Search" at bounding box center [1138, 437] width 91 height 30
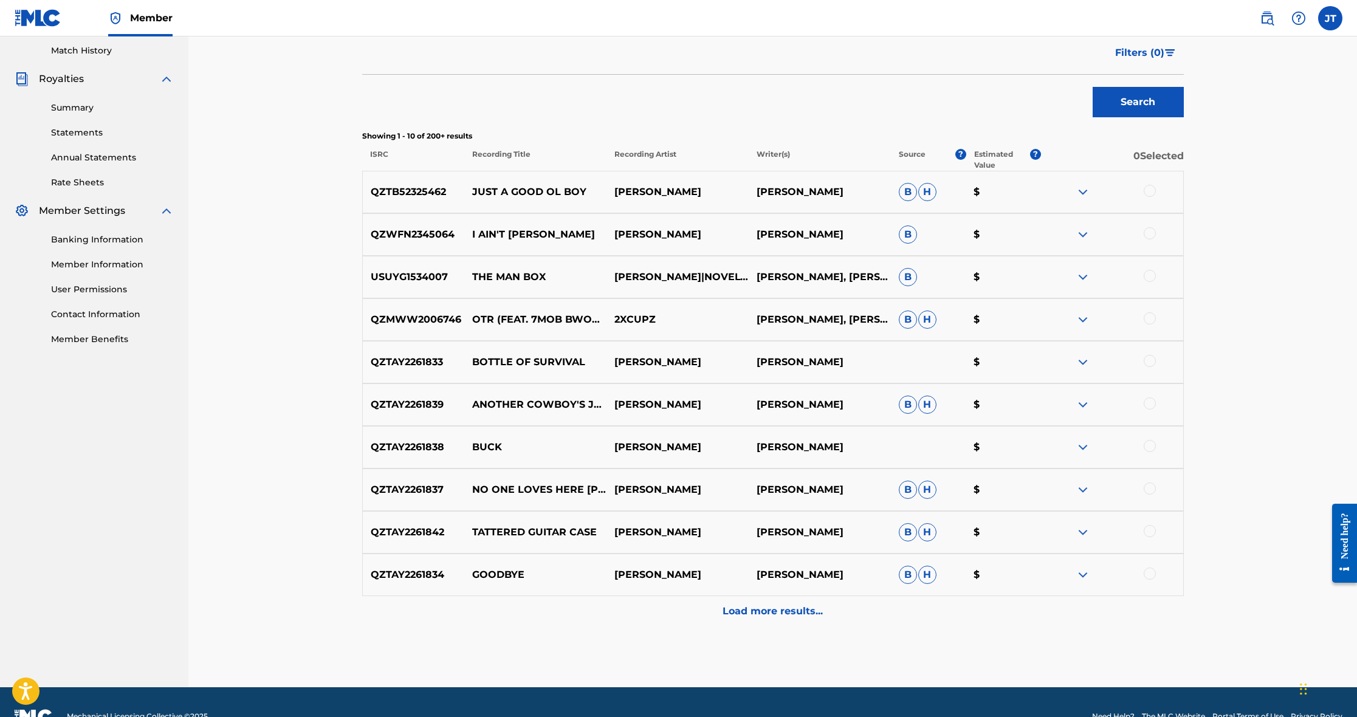
scroll to position [345, 0]
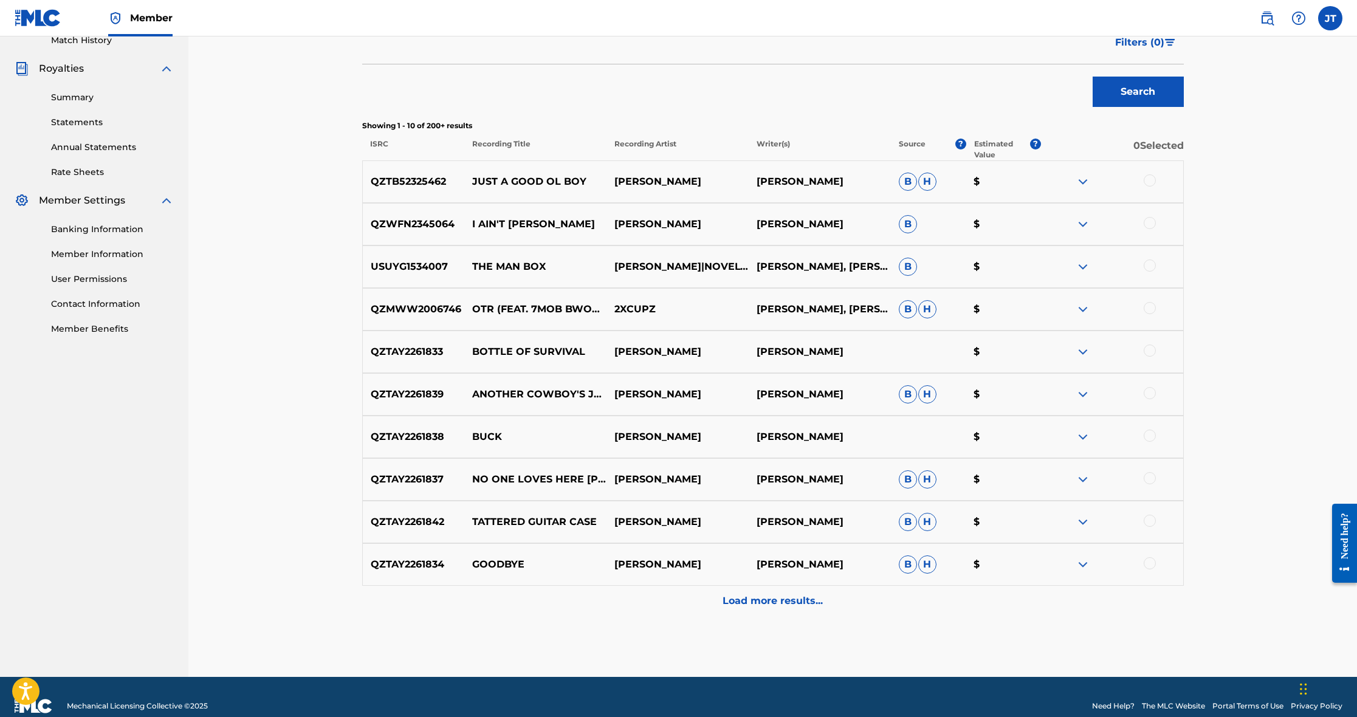
click at [749, 600] on p "Load more results..." at bounding box center [773, 601] width 100 height 15
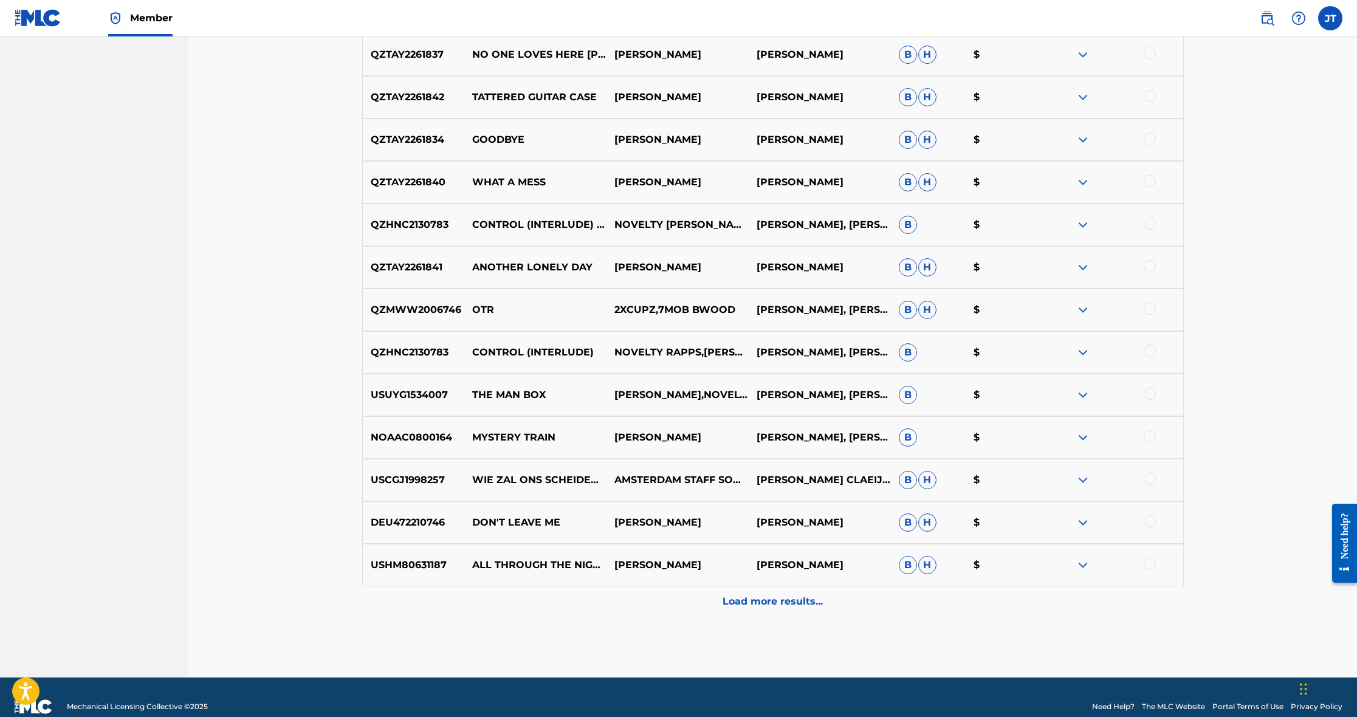
scroll to position [773, 0]
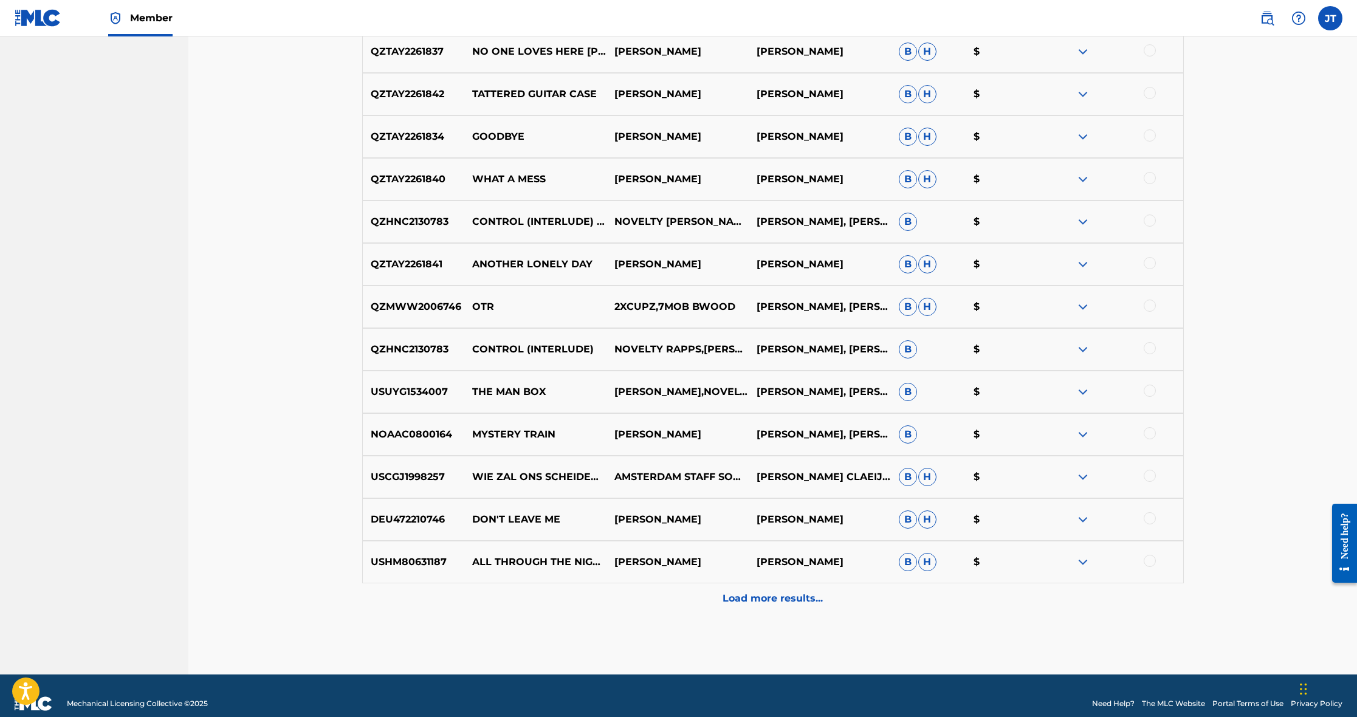
click at [755, 596] on p "Load more results..." at bounding box center [773, 598] width 100 height 15
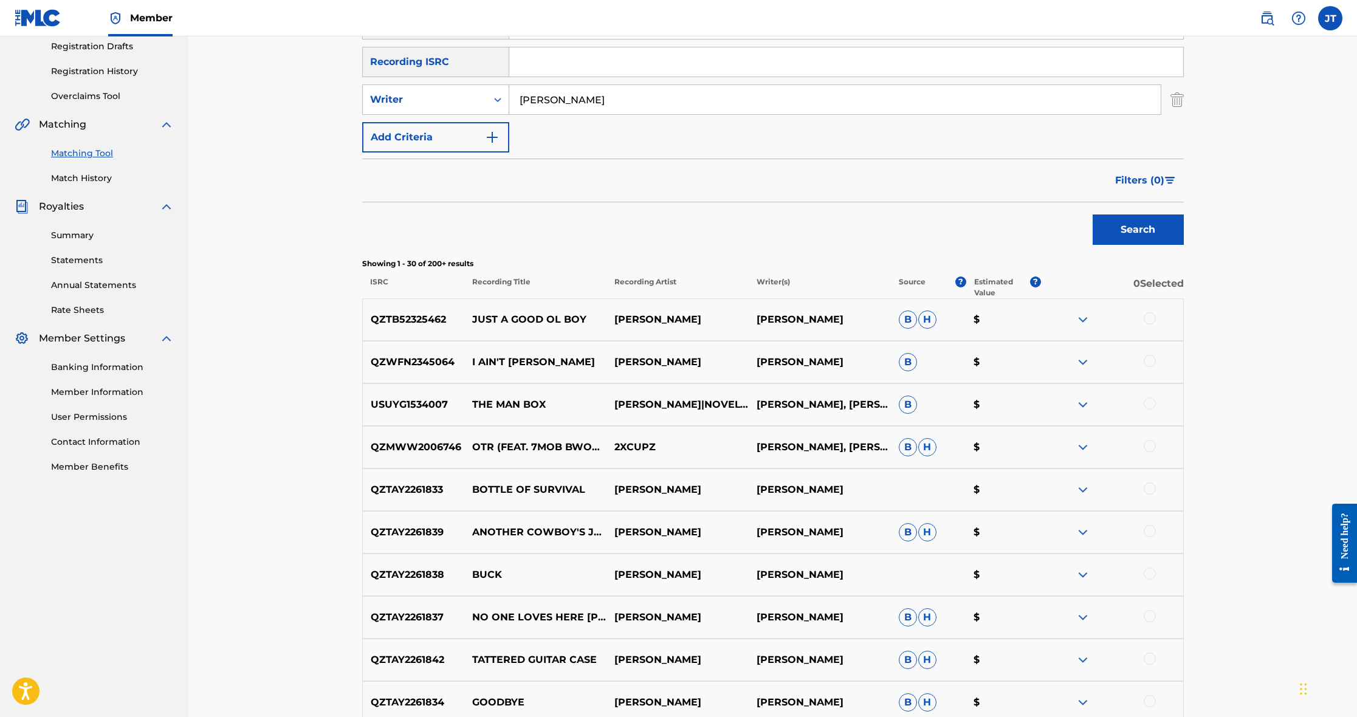
scroll to position [209, 0]
click at [105, 419] on link "User Permissions" at bounding box center [112, 415] width 123 height 13
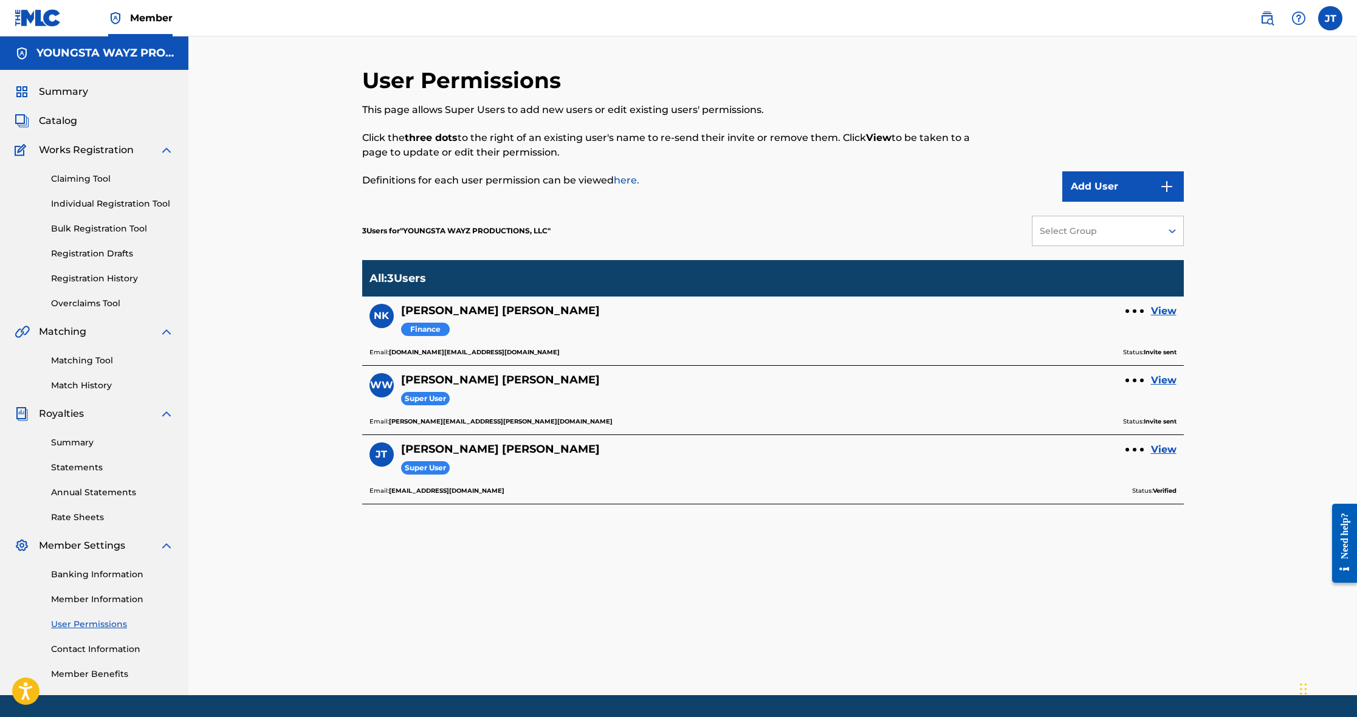
click at [1162, 313] on link "View" at bounding box center [1164, 311] width 26 height 15
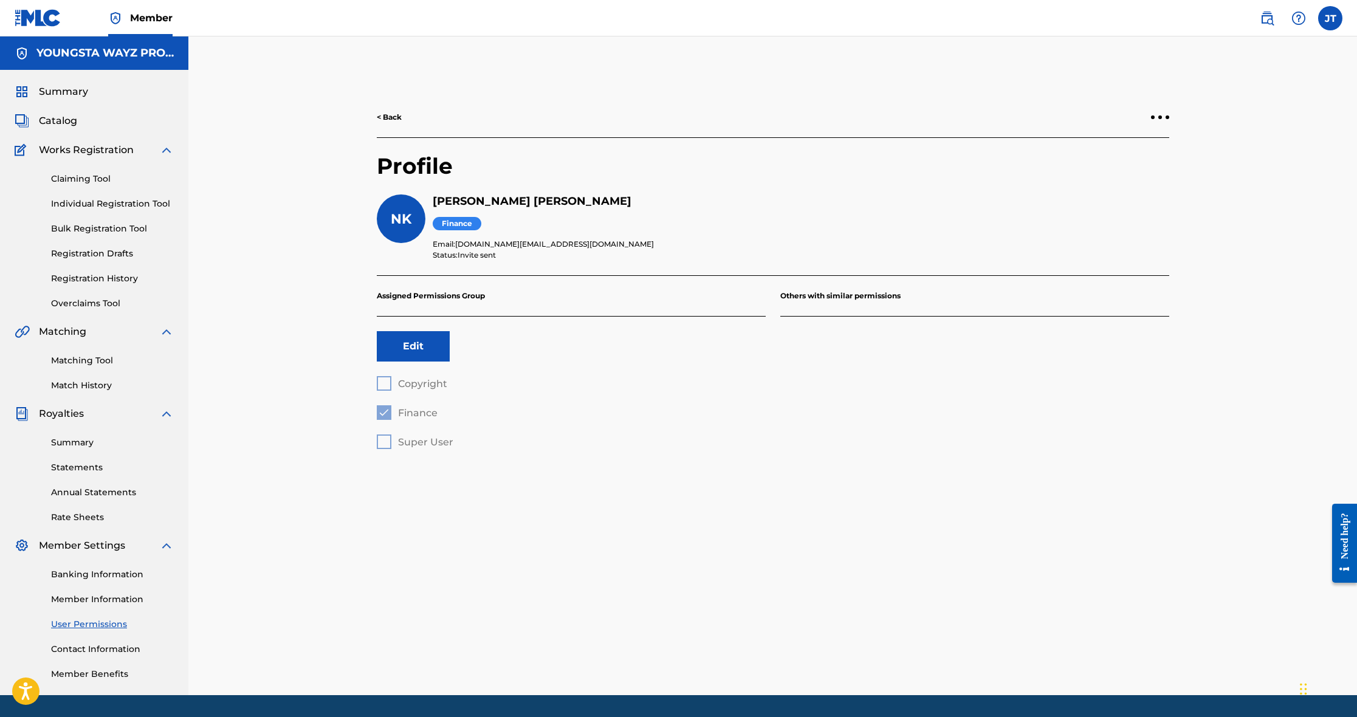
click at [394, 116] on link "< Back" at bounding box center [389, 117] width 25 height 11
